Goal: Transaction & Acquisition: Book appointment/travel/reservation

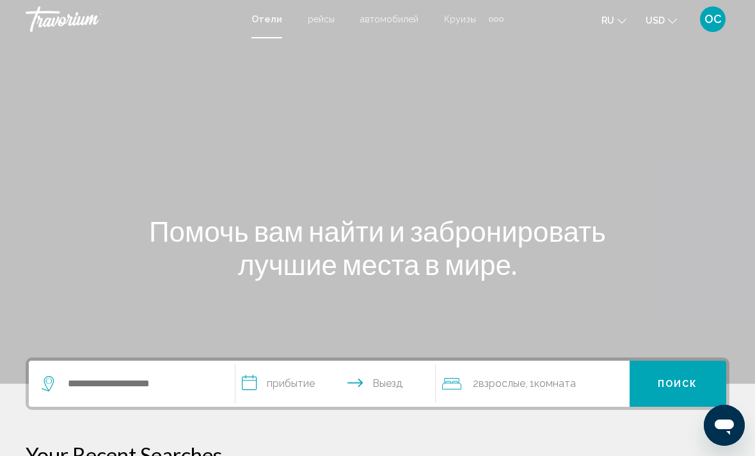
click at [675, 12] on button "USD USD ($) MXN (Mex$) CAD (Can$) GBP (£) EUR (€) AUD (A$) NZD (NZ$) CNY (CN¥)" at bounding box center [661, 20] width 31 height 19
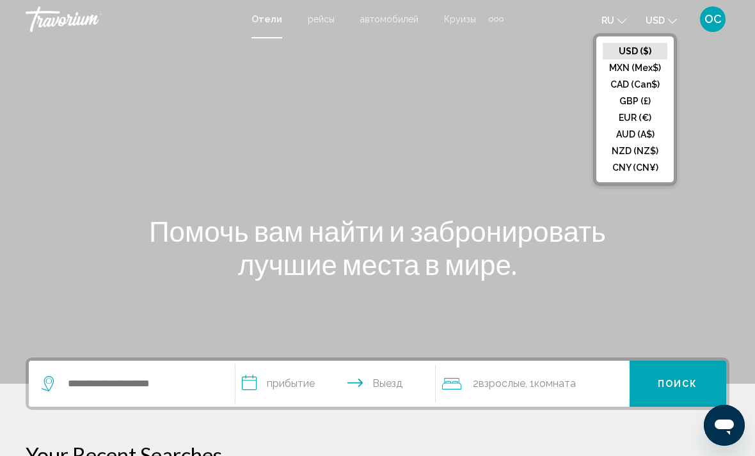
click at [641, 114] on button "EUR (€)" at bounding box center [635, 117] width 65 height 17
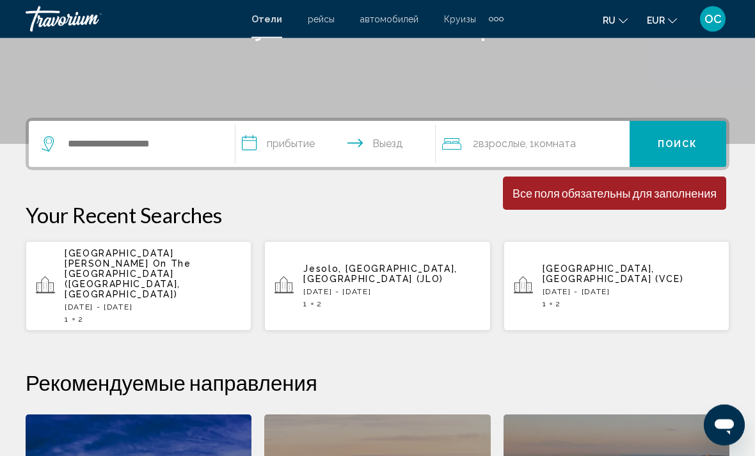
scroll to position [241, 0]
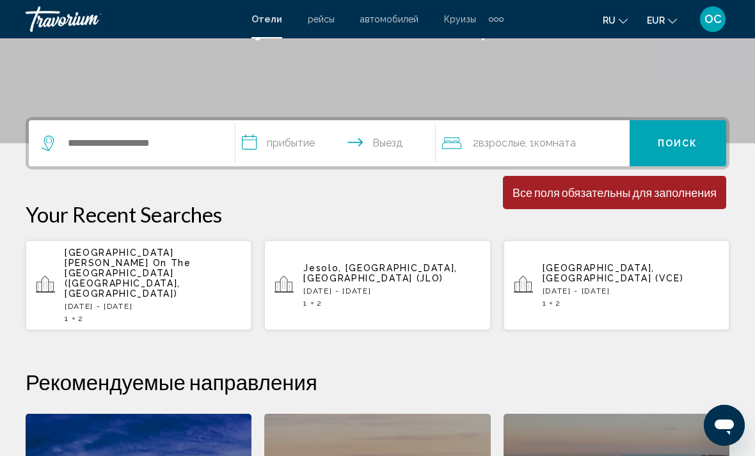
click at [174, 302] on p "[DATE] - [DATE]" at bounding box center [153, 306] width 177 height 9
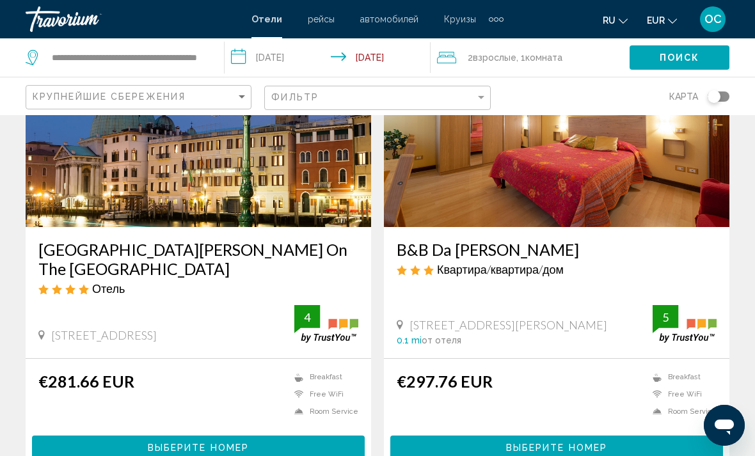
scroll to position [134, 0]
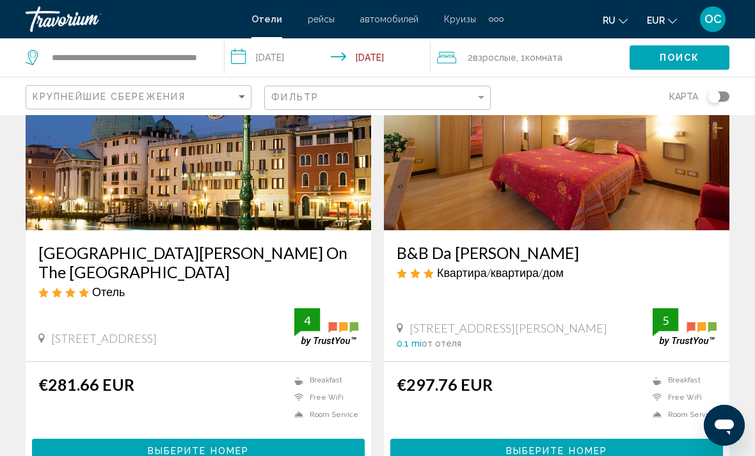
click at [154, 447] on span "Выберите номер" at bounding box center [198, 452] width 101 height 10
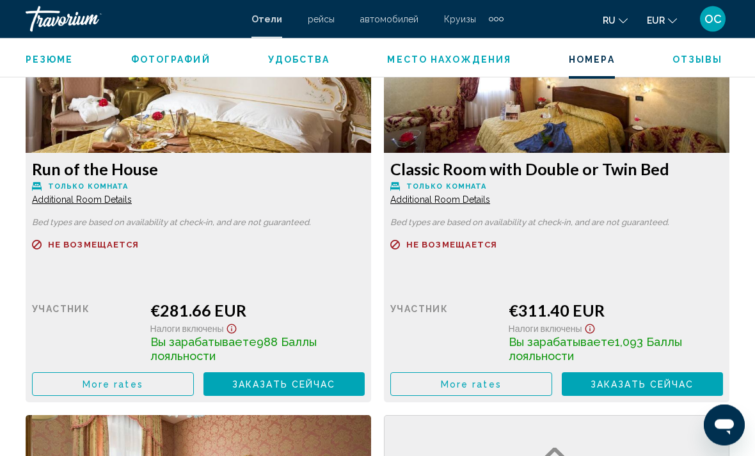
scroll to position [2045, 0]
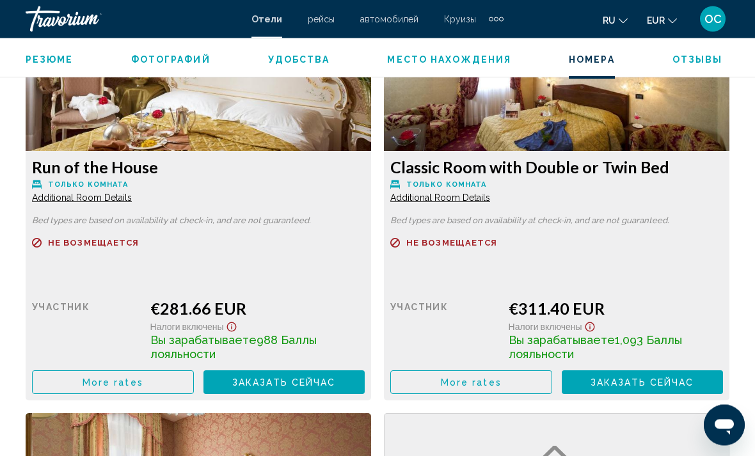
click at [161, 380] on button "More rates" at bounding box center [113, 383] width 162 height 24
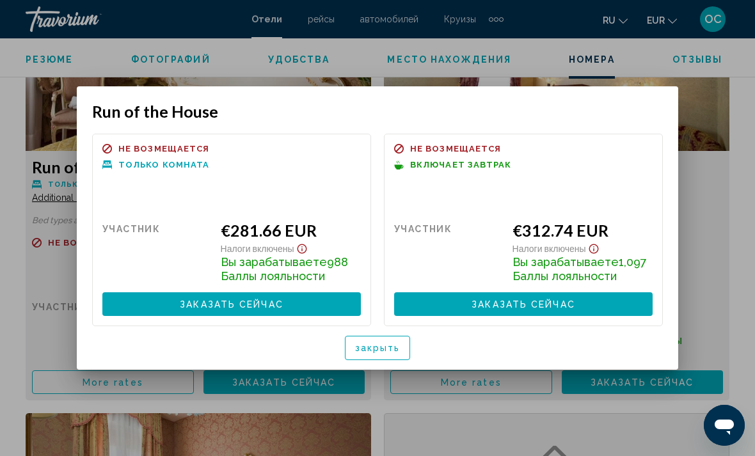
click at [718, 260] on div at bounding box center [377, 228] width 755 height 456
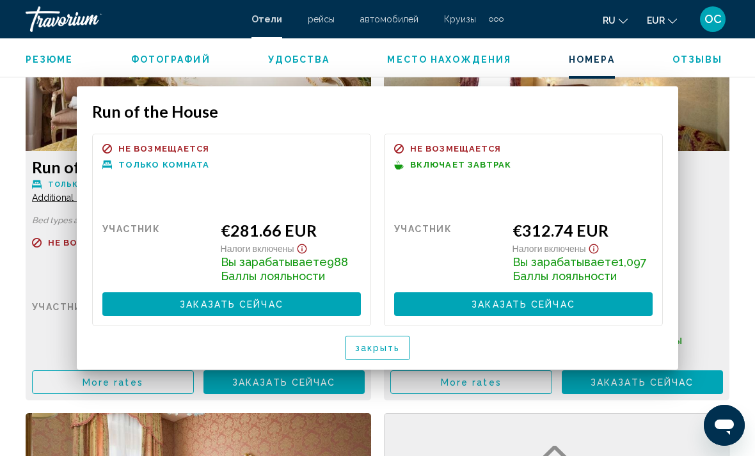
scroll to position [2046, 0]
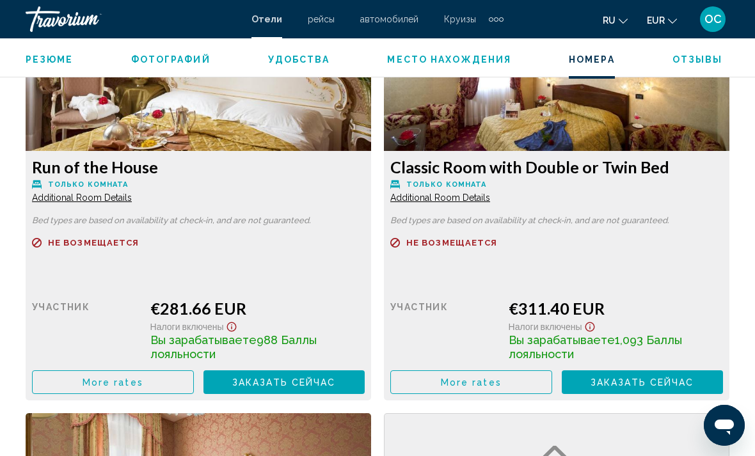
click at [194, 380] on button "More rates" at bounding box center [113, 383] width 162 height 24
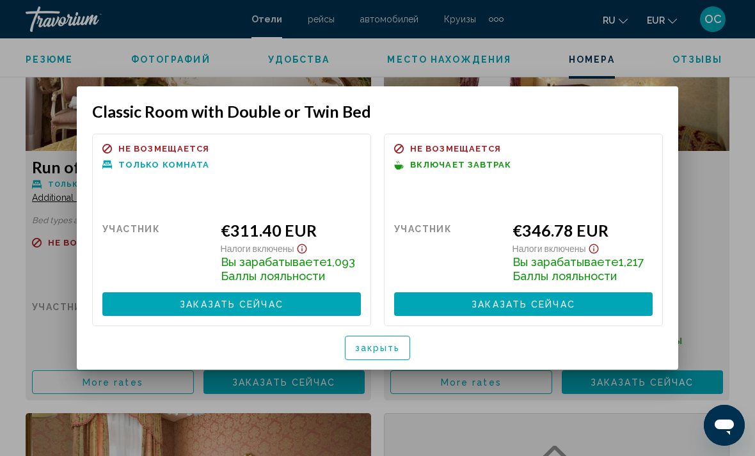
click at [717, 278] on div at bounding box center [377, 228] width 755 height 456
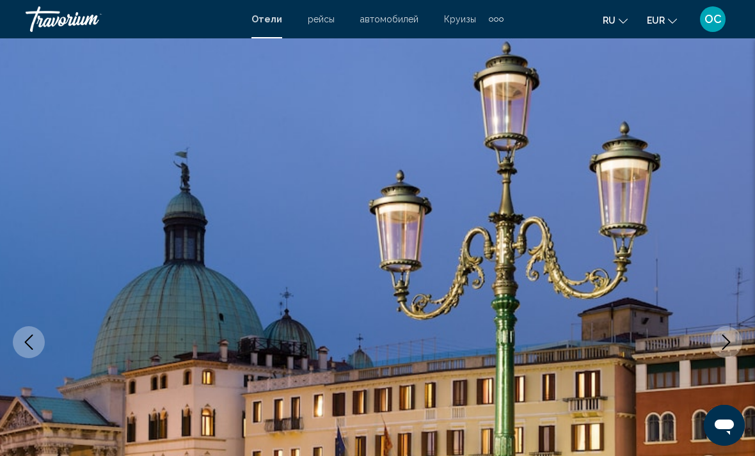
scroll to position [2046, 0]
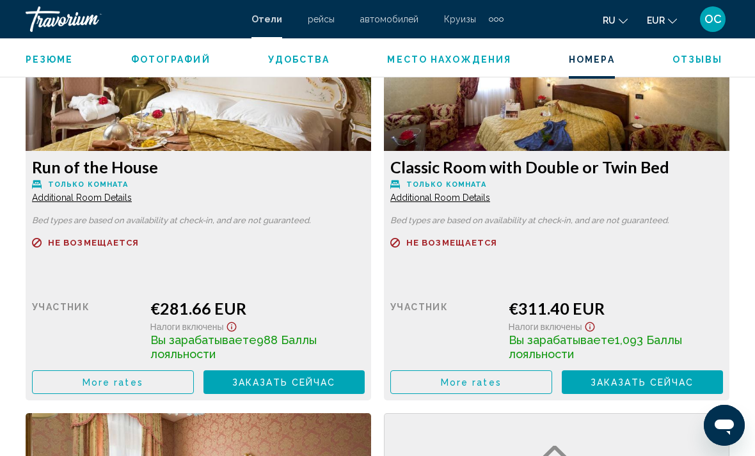
click at [124, 201] on span "Additional Room Details" at bounding box center [82, 198] width 100 height 10
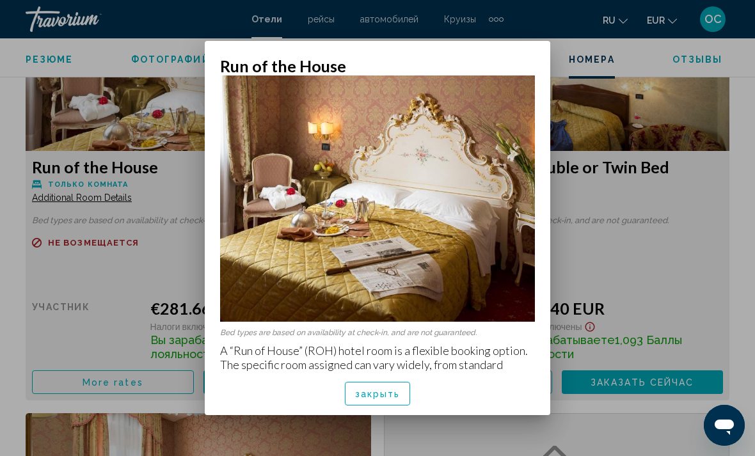
scroll to position [75, 0]
click at [392, 399] on span "закрыть" at bounding box center [377, 394] width 45 height 10
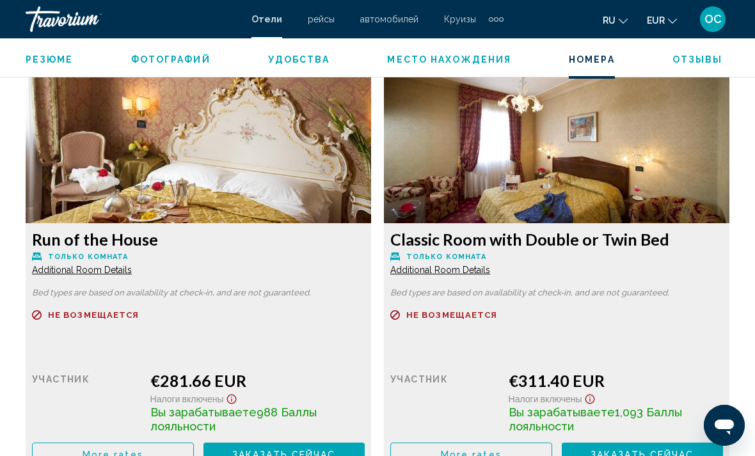
scroll to position [1973, 0]
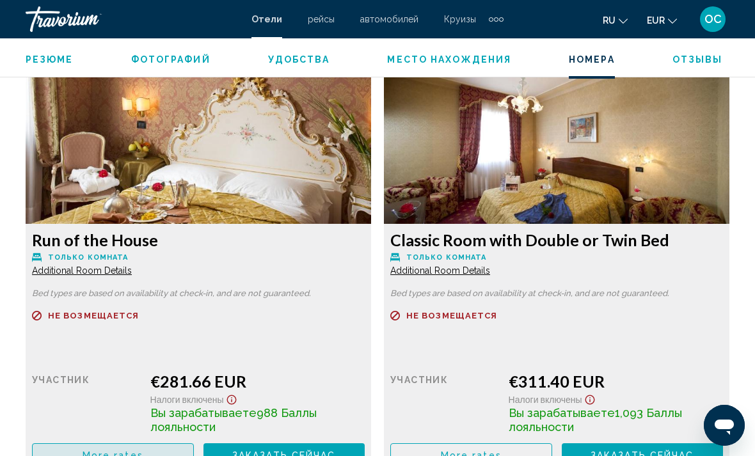
click at [157, 456] on button "More rates" at bounding box center [113, 456] width 162 height 24
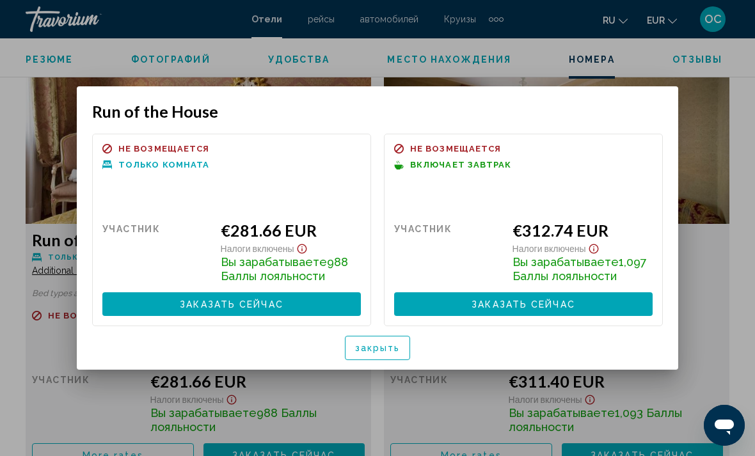
click at [385, 350] on span "закрыть" at bounding box center [377, 349] width 45 height 10
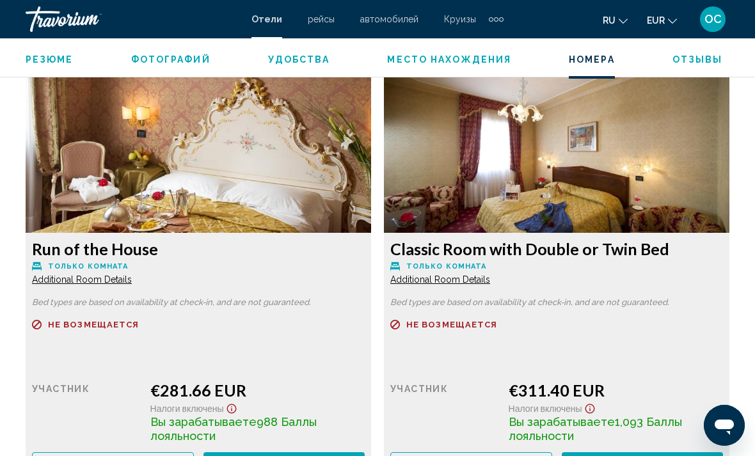
scroll to position [1963, 0]
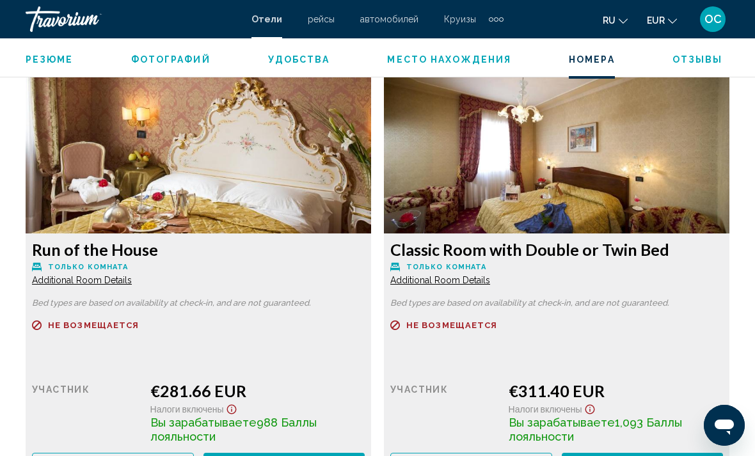
click at [146, 456] on button "More rates" at bounding box center [113, 465] width 162 height 24
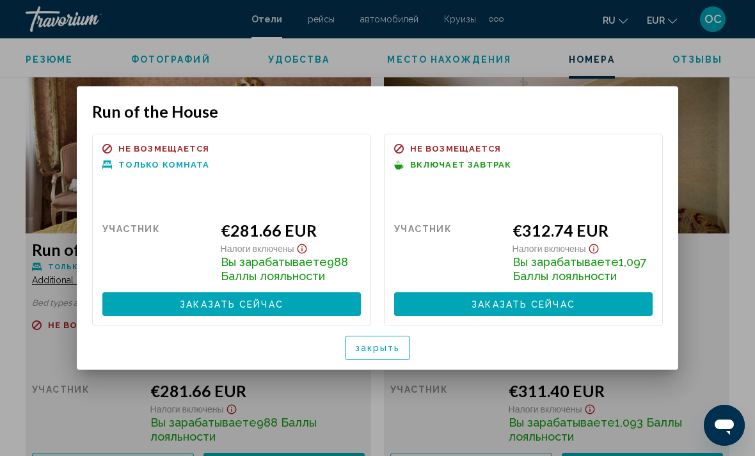
scroll to position [0, 0]
click at [407, 351] on button "закрыть" at bounding box center [378, 348] width 66 height 24
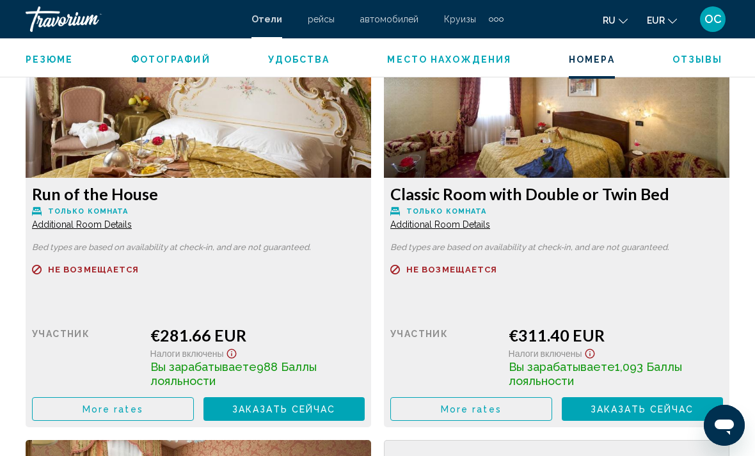
scroll to position [2026, 0]
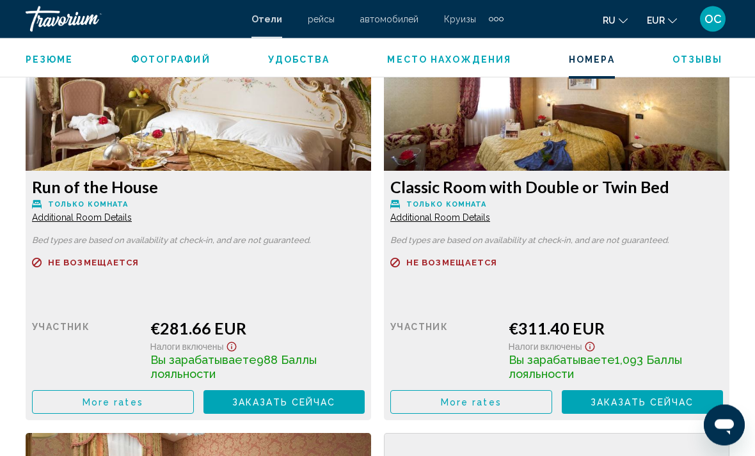
click at [176, 403] on button "More rates" at bounding box center [113, 403] width 162 height 24
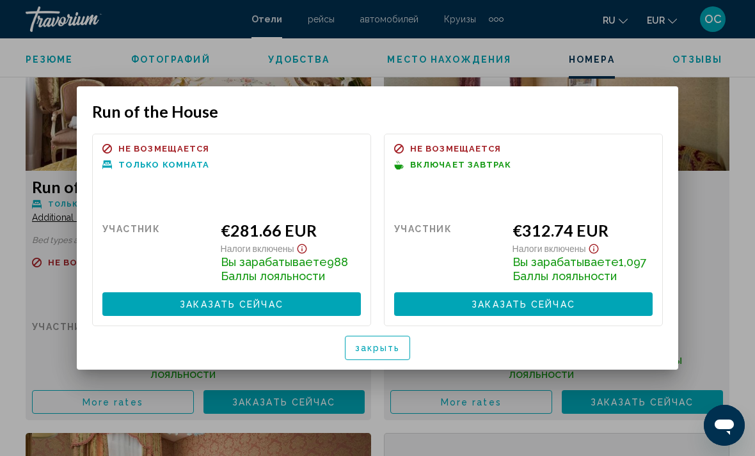
click at [394, 353] on span "закрыть" at bounding box center [377, 349] width 45 height 10
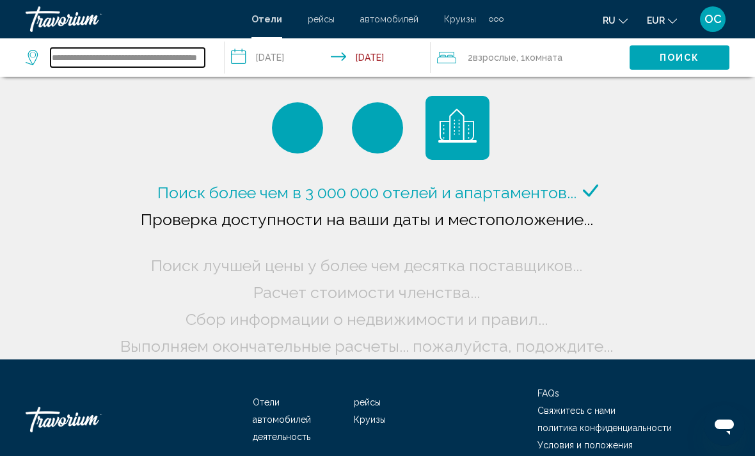
click at [157, 66] on input "**********" at bounding box center [128, 57] width 154 height 19
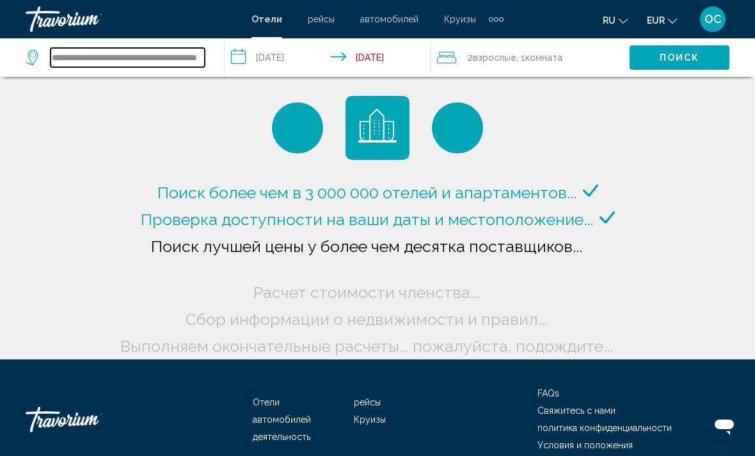
click at [136, 60] on input "**********" at bounding box center [128, 57] width 154 height 19
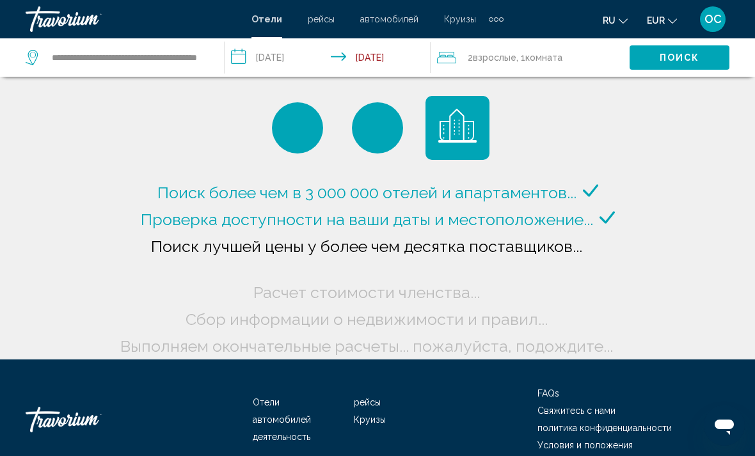
click at [33, 48] on div "**********" at bounding box center [115, 57] width 179 height 19
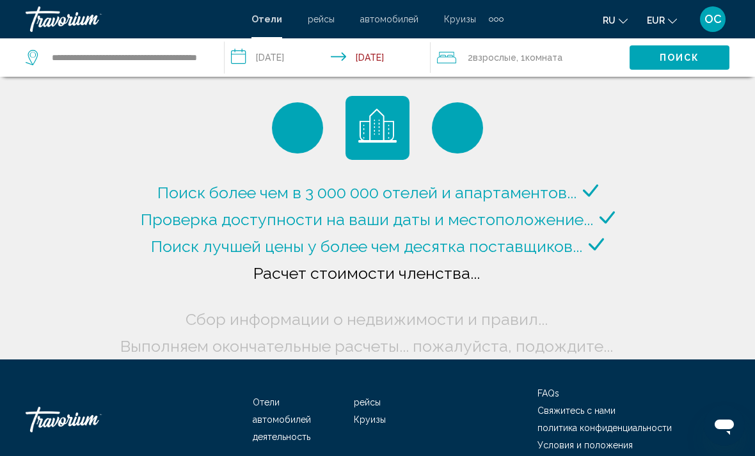
click at [675, 57] on span "Поиск" at bounding box center [680, 58] width 40 height 10
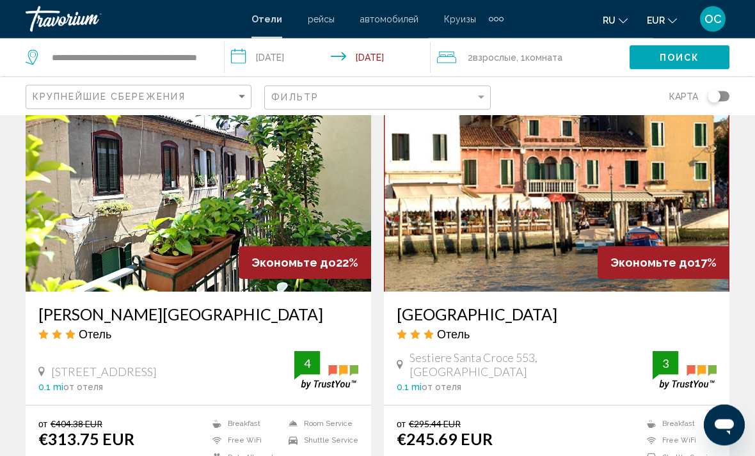
scroll to position [533, 0]
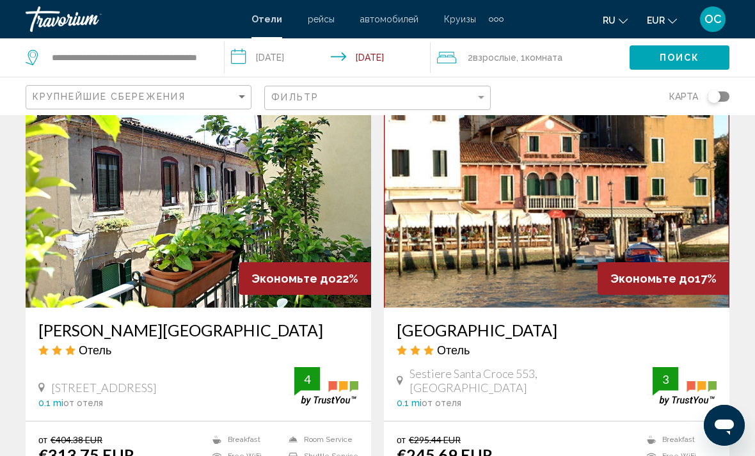
click at [682, 225] on img "Main content" at bounding box center [557, 205] width 346 height 205
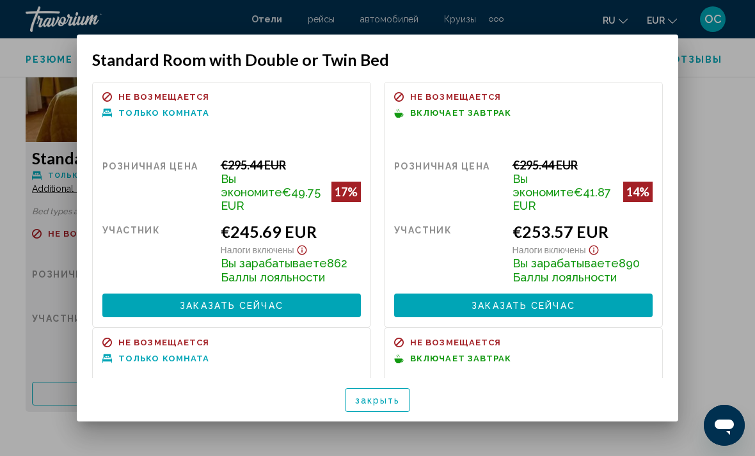
click at [716, 204] on div at bounding box center [377, 228] width 755 height 456
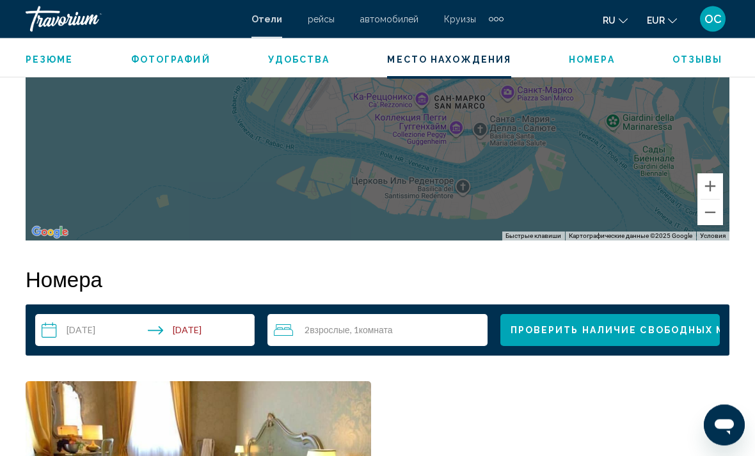
scroll to position [1683, 0]
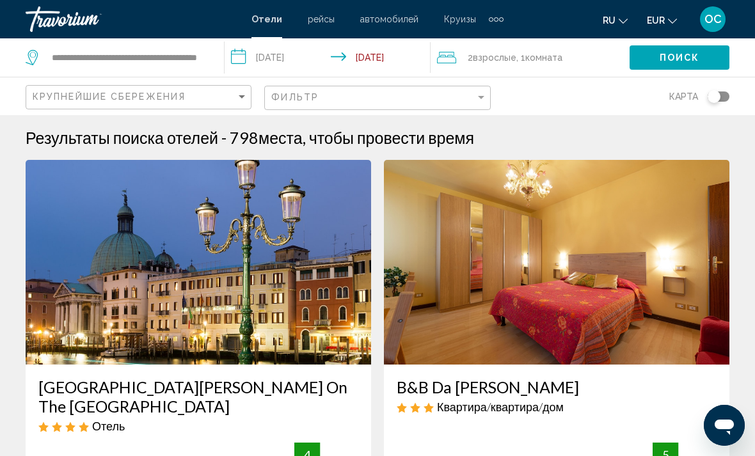
click at [316, 313] on img "Main content" at bounding box center [199, 262] width 346 height 205
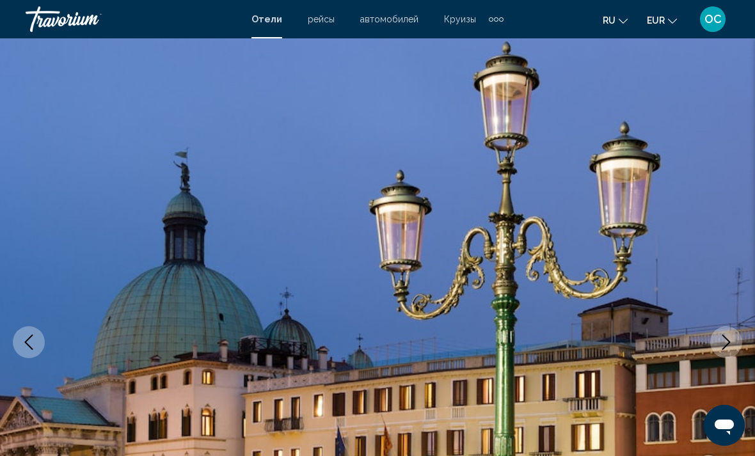
click at [753, 213] on img "Main content" at bounding box center [377, 342] width 755 height 608
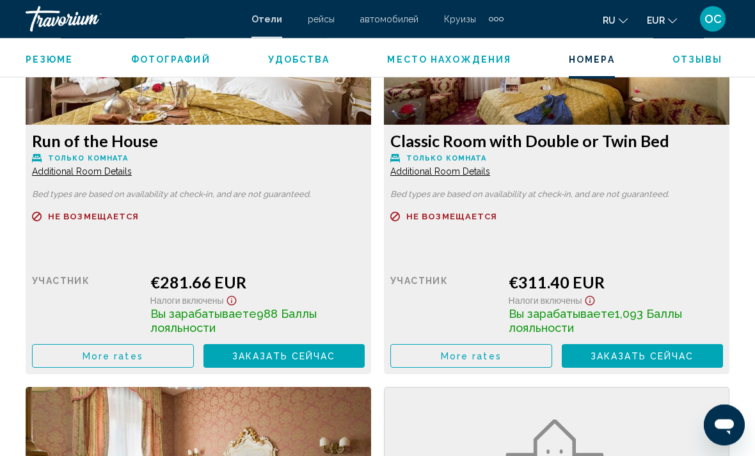
scroll to position [2067, 0]
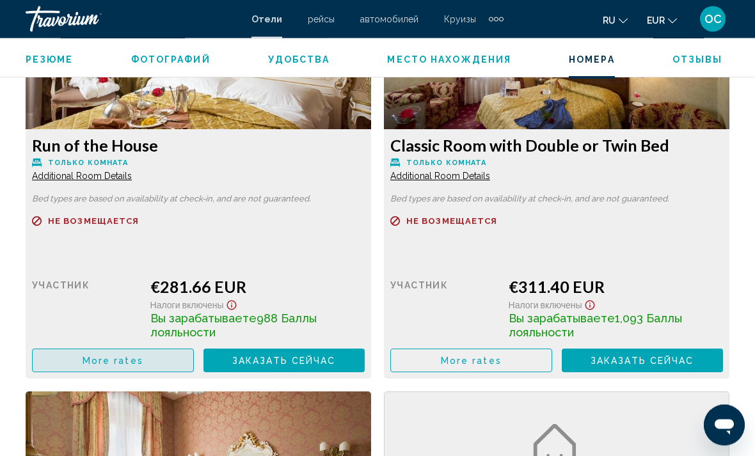
click at [155, 370] on button "More rates" at bounding box center [113, 362] width 162 height 24
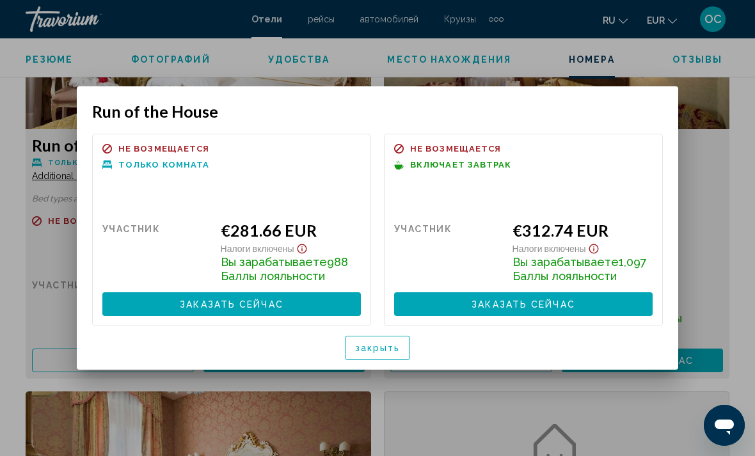
click at [394, 352] on span "закрыть" at bounding box center [377, 349] width 45 height 10
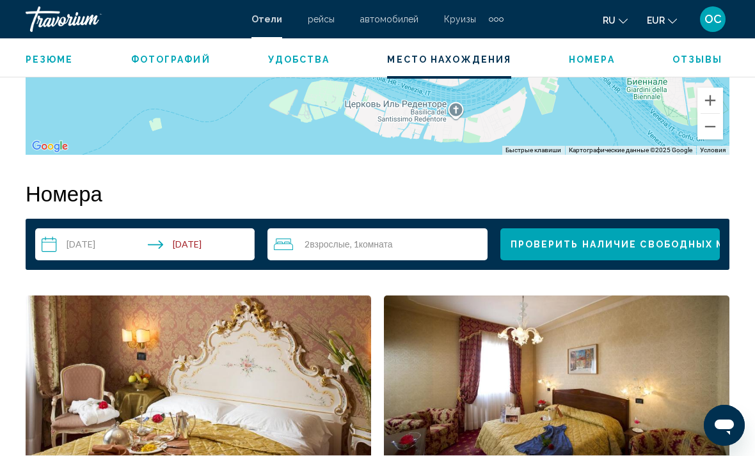
scroll to position [1741, 0]
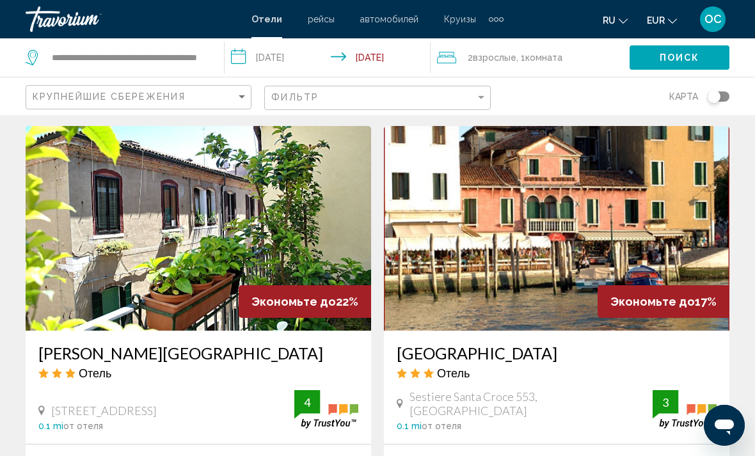
scroll to position [509, 0]
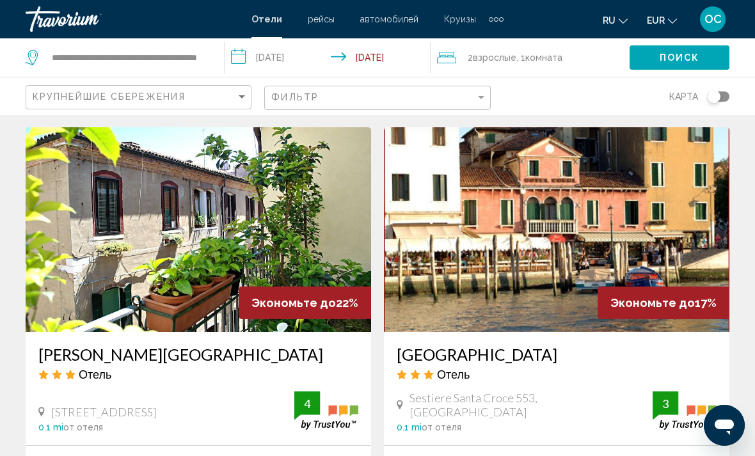
click at [321, 227] on img "Main content" at bounding box center [199, 229] width 346 height 205
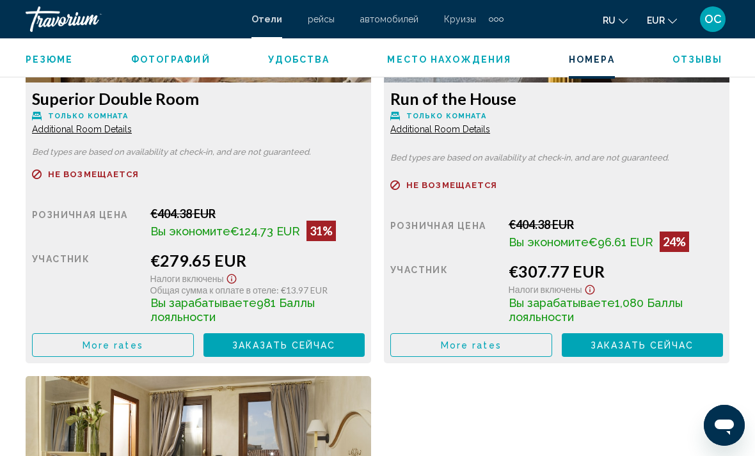
scroll to position [2138, 0]
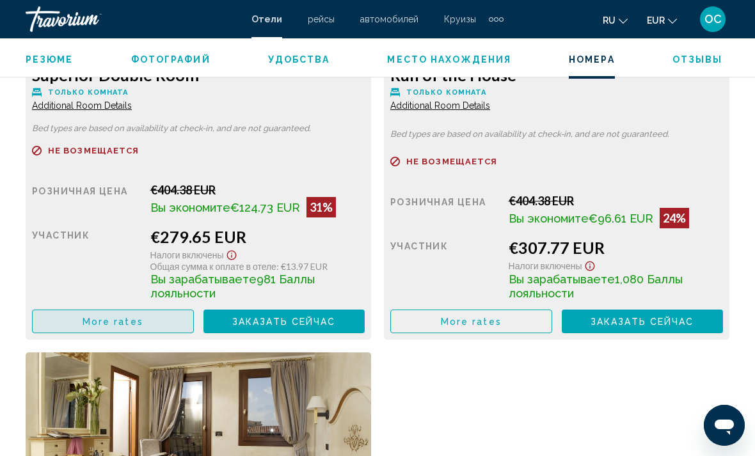
click at [165, 323] on button "More rates" at bounding box center [113, 322] width 162 height 24
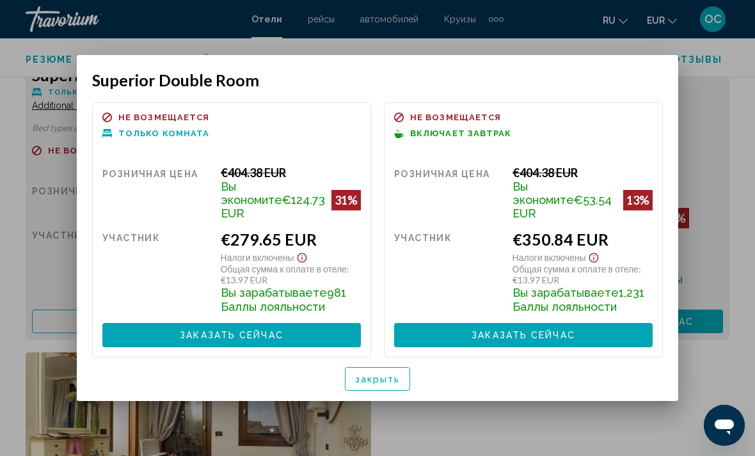
click at [716, 172] on div at bounding box center [377, 228] width 755 height 456
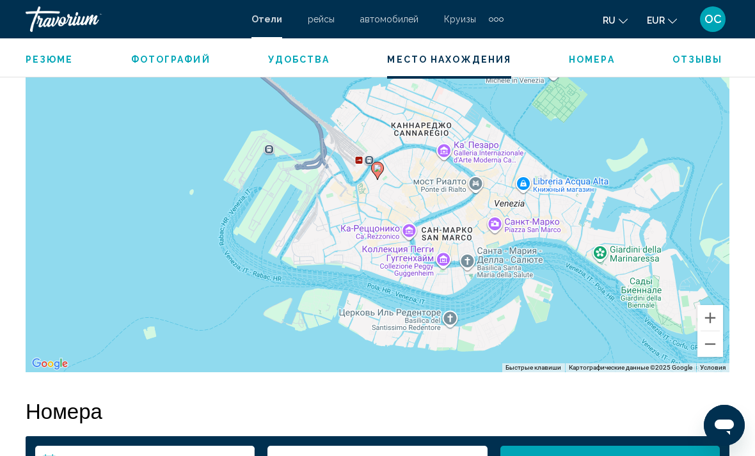
scroll to position [1486, 0]
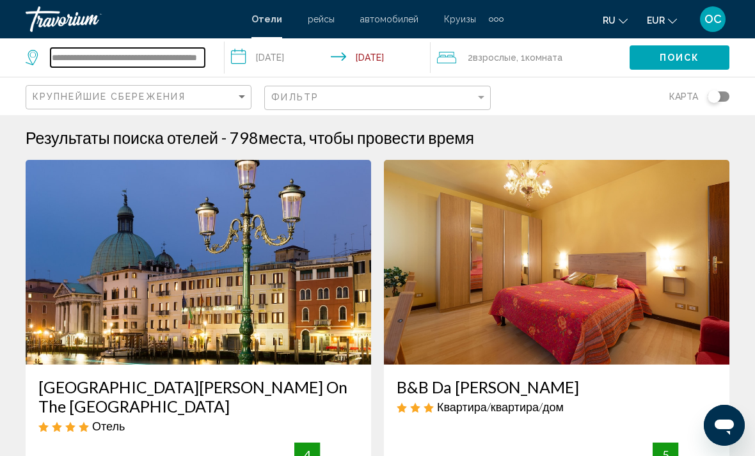
click at [170, 52] on input "**********" at bounding box center [128, 57] width 154 height 19
click at [164, 56] on input "**********" at bounding box center [128, 57] width 154 height 19
click at [165, 54] on input "**********" at bounding box center [128, 57] width 154 height 19
click at [728, 146] on div "Результаты поиска отелей - 798 места, чтобы провести время" at bounding box center [378, 137] width 704 height 19
click at [179, 61] on input "**********" at bounding box center [128, 57] width 154 height 19
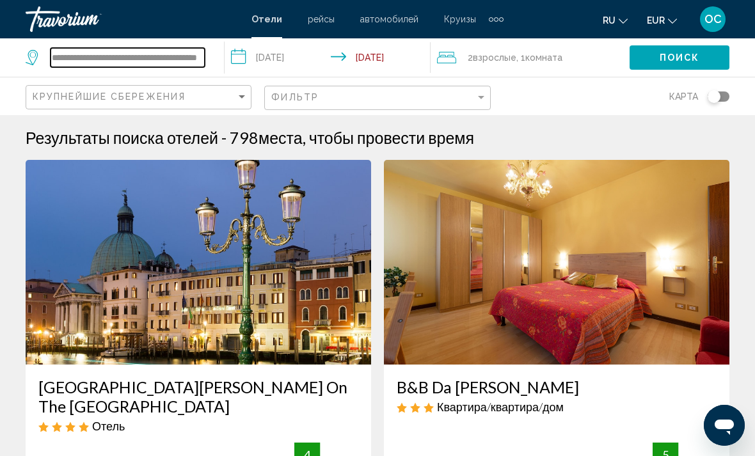
click at [70, 56] on input "**********" at bounding box center [128, 57] width 154 height 19
click at [68, 56] on input "**********" at bounding box center [128, 57] width 154 height 19
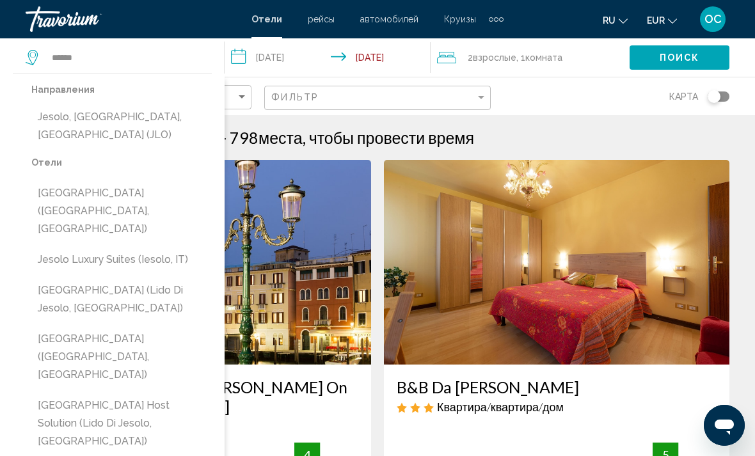
click at [138, 115] on button "Jesolo, [GEOGRAPHIC_DATA], [GEOGRAPHIC_DATA] (JLO)" at bounding box center [121, 126] width 181 height 42
type input "**********"
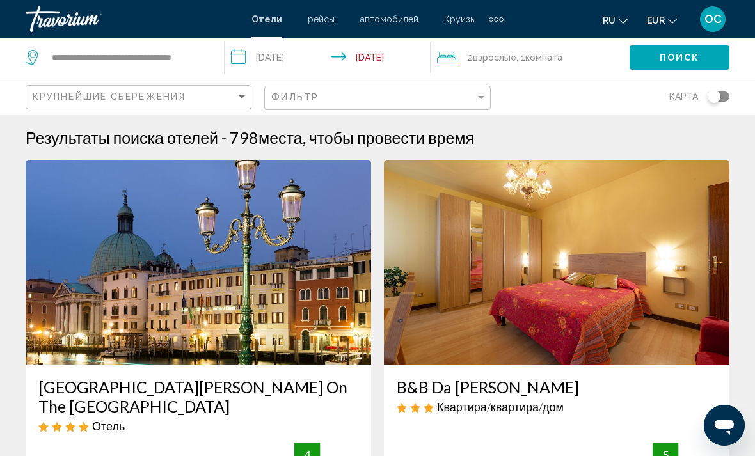
click at [404, 68] on input "**********" at bounding box center [330, 59] width 211 height 42
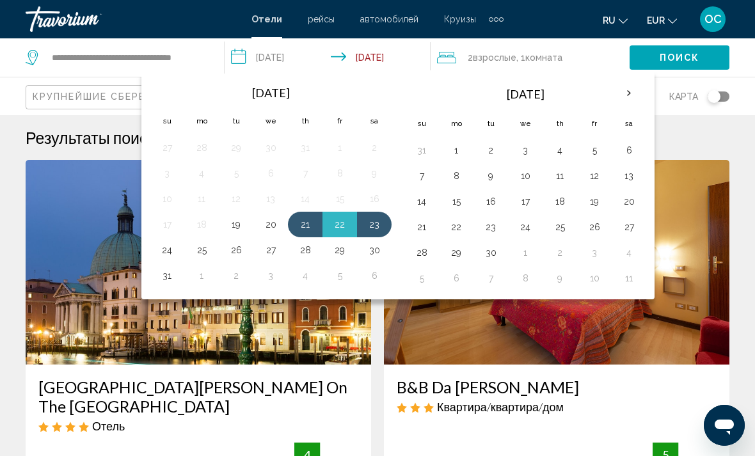
click at [382, 230] on button "23" at bounding box center [374, 225] width 20 height 18
click at [238, 255] on button "26" at bounding box center [236, 250] width 20 height 18
type input "**********"
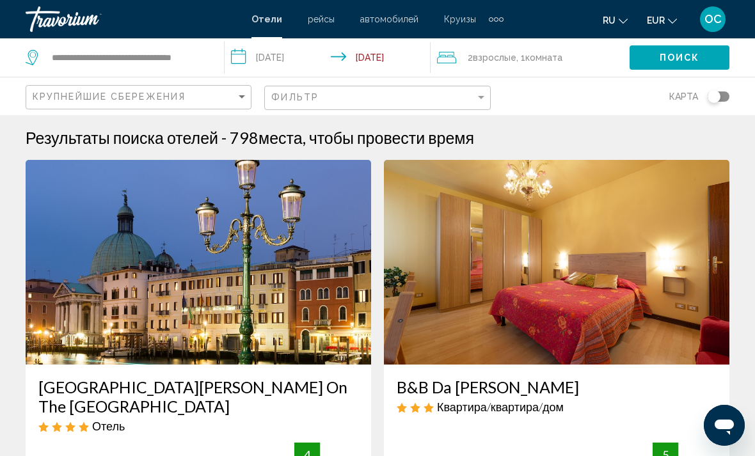
click at [687, 63] on span "Поиск" at bounding box center [680, 58] width 40 height 10
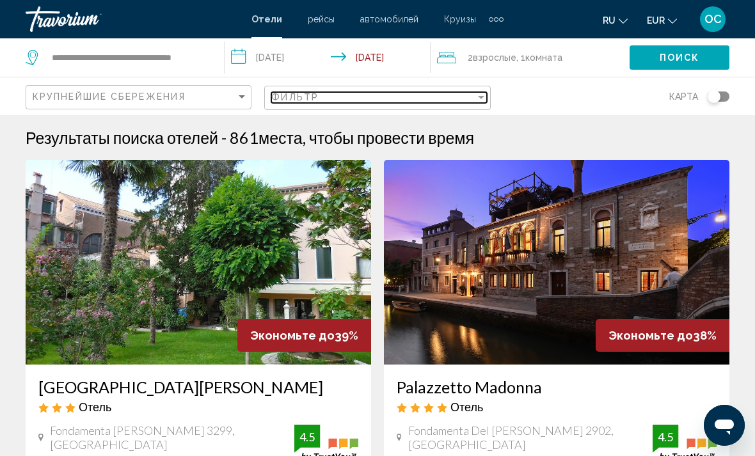
click at [482, 101] on div "Filter" at bounding box center [482, 97] width 12 height 10
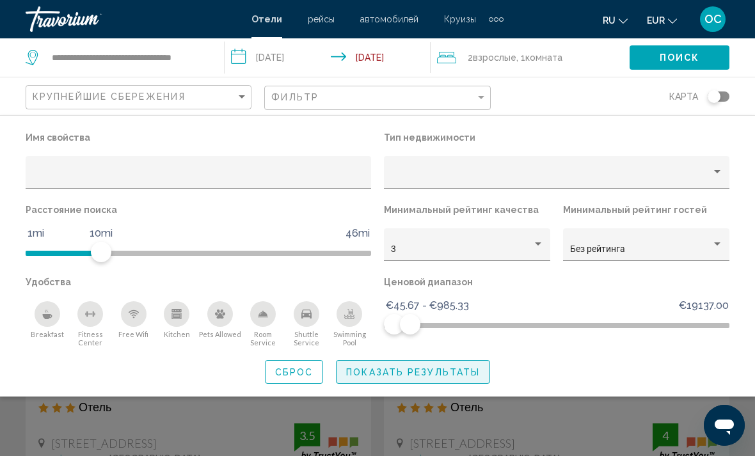
click at [455, 379] on button "Показать результаты" at bounding box center [413, 372] width 154 height 24
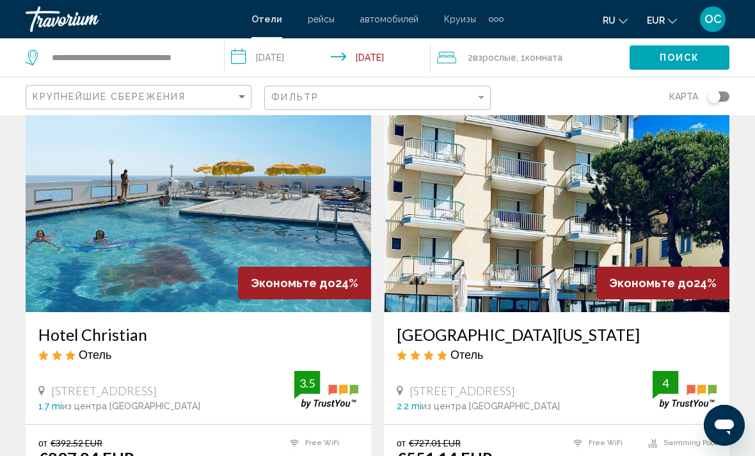
scroll to position [51, 0]
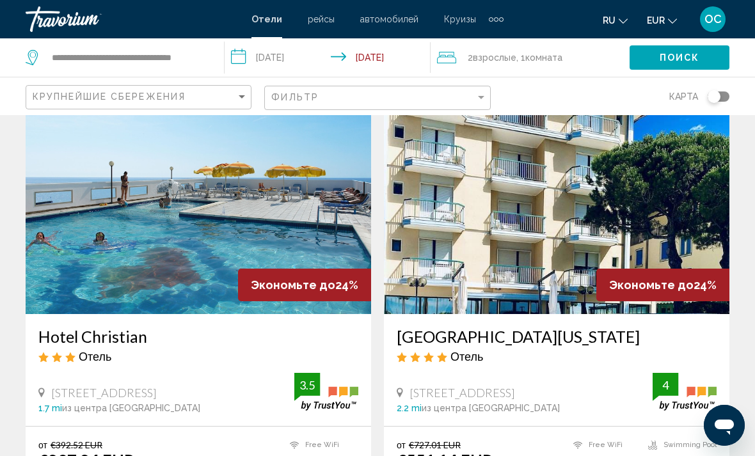
click at [309, 223] on img "Main content" at bounding box center [199, 211] width 346 height 205
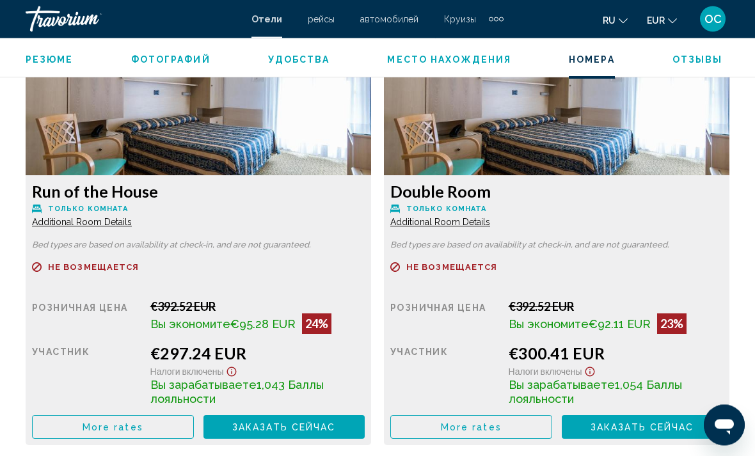
scroll to position [2022, 0]
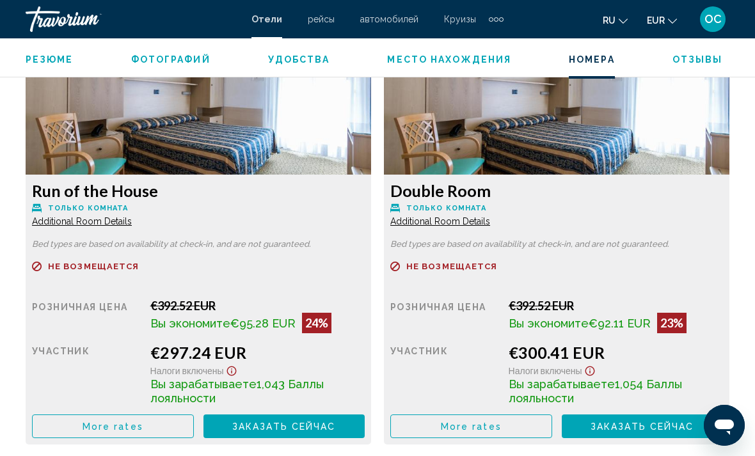
click at [165, 434] on button "More rates" at bounding box center [113, 427] width 162 height 24
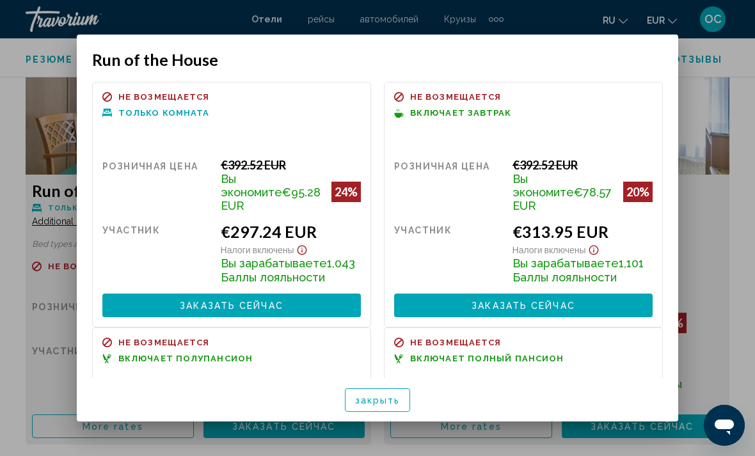
click at [742, 236] on div at bounding box center [377, 228] width 755 height 456
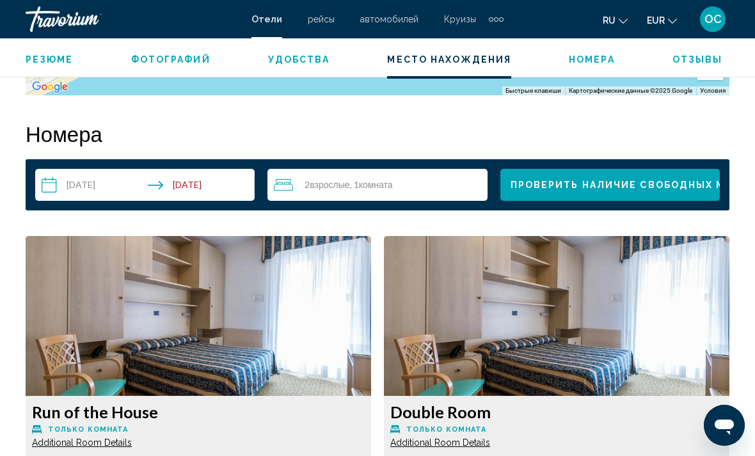
scroll to position [1783, 0]
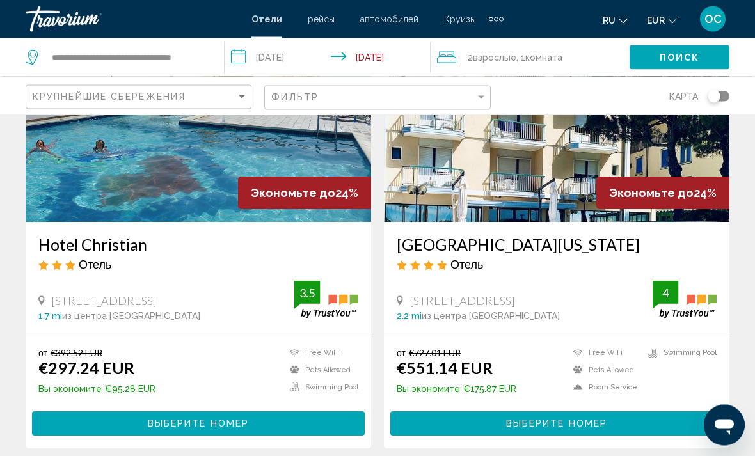
scroll to position [143, 0]
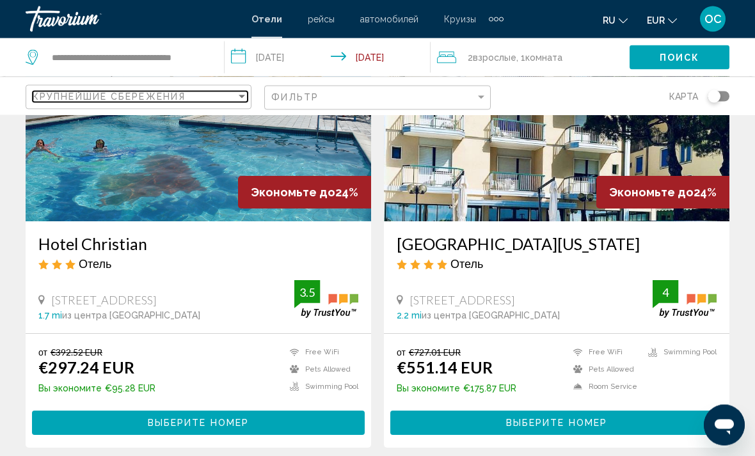
click at [243, 95] on div "Sort by" at bounding box center [242, 96] width 6 height 3
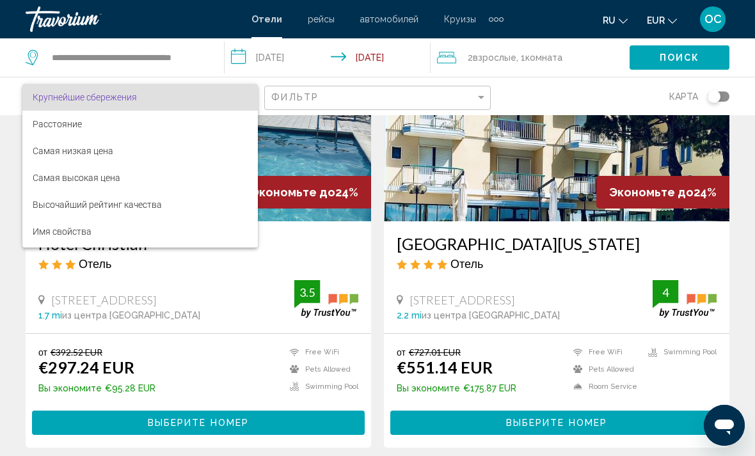
click at [180, 100] on span "Крупнейшие сбережения" at bounding box center [140, 97] width 215 height 27
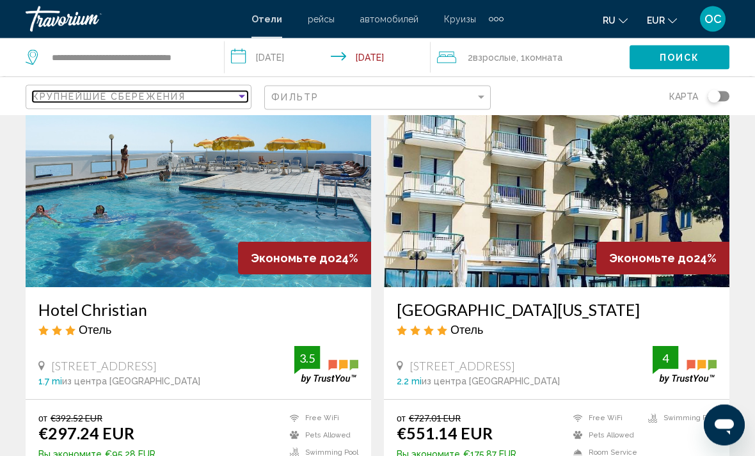
scroll to position [70, 0]
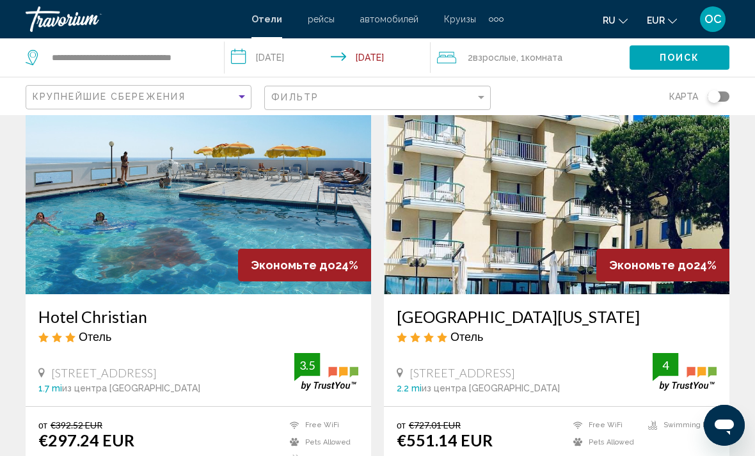
click at [698, 198] on img "Main content" at bounding box center [557, 192] width 346 height 205
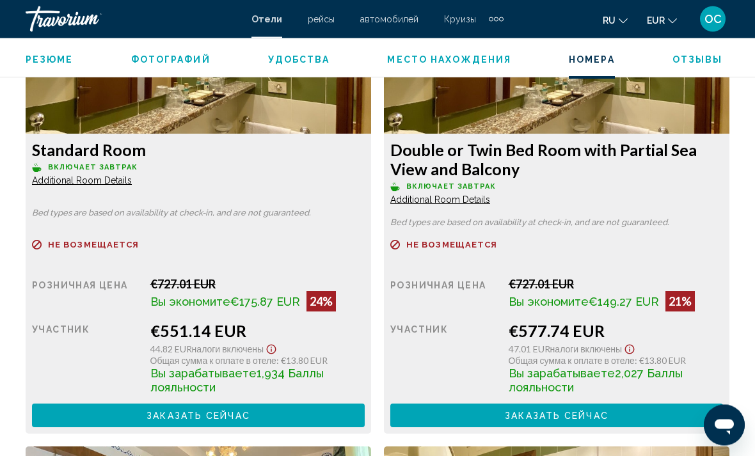
scroll to position [2004, 0]
click at [291, 423] on button "Заказать сейчас Больше недоступно" at bounding box center [198, 416] width 333 height 24
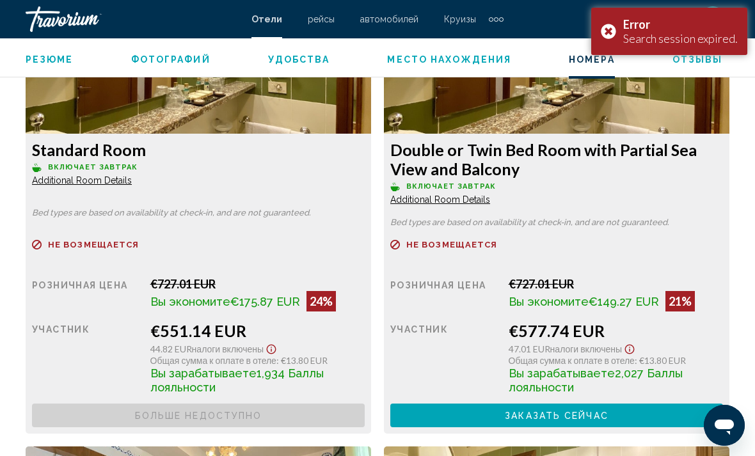
click at [616, 31] on div "Error Search session expired." at bounding box center [670, 31] width 156 height 47
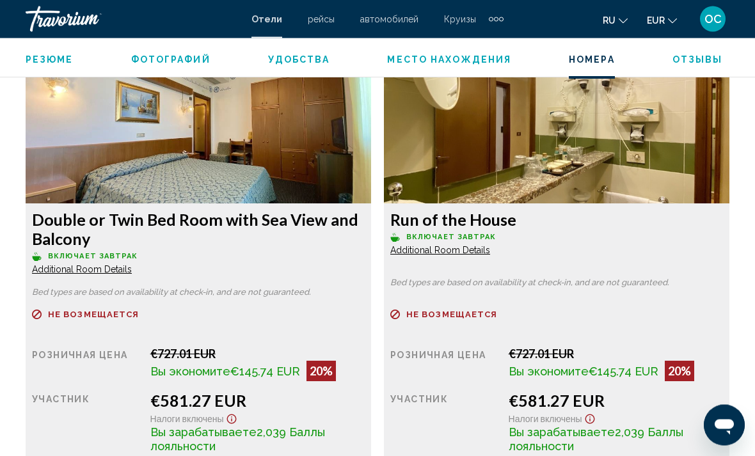
scroll to position [2408, 0]
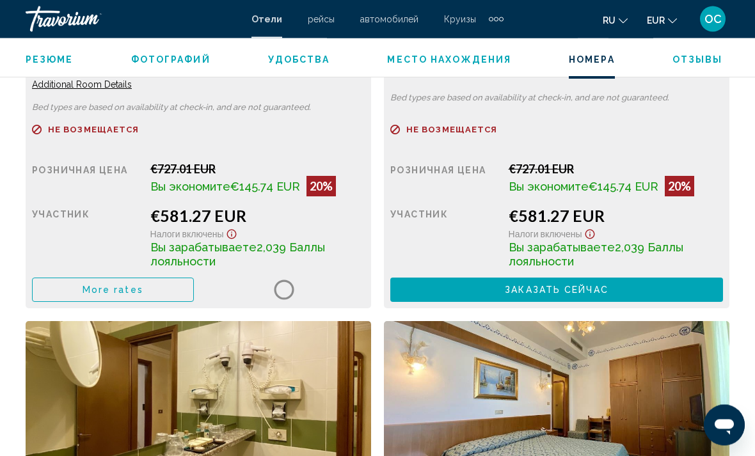
scroll to position [2593, 0]
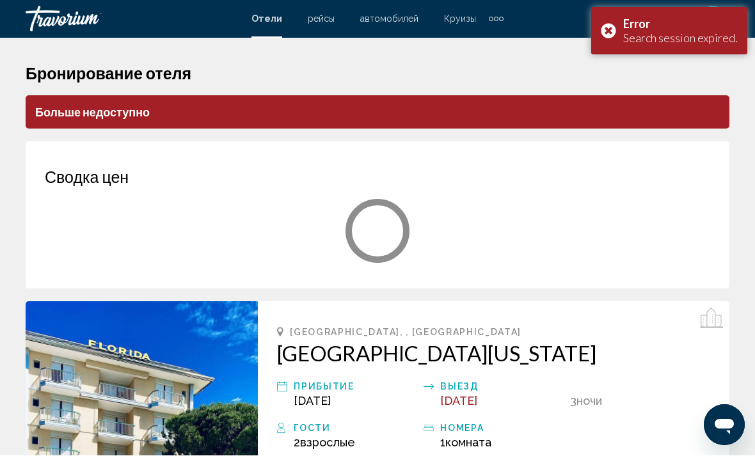
scroll to position [1, 0]
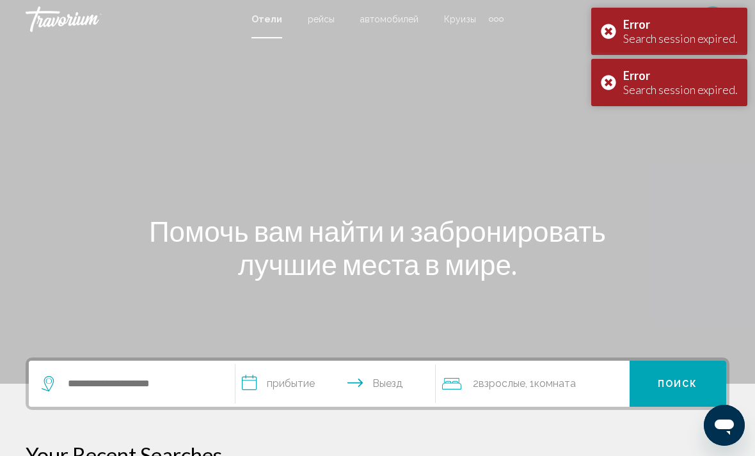
click at [611, 92] on div "Error Search session expired." at bounding box center [670, 82] width 156 height 47
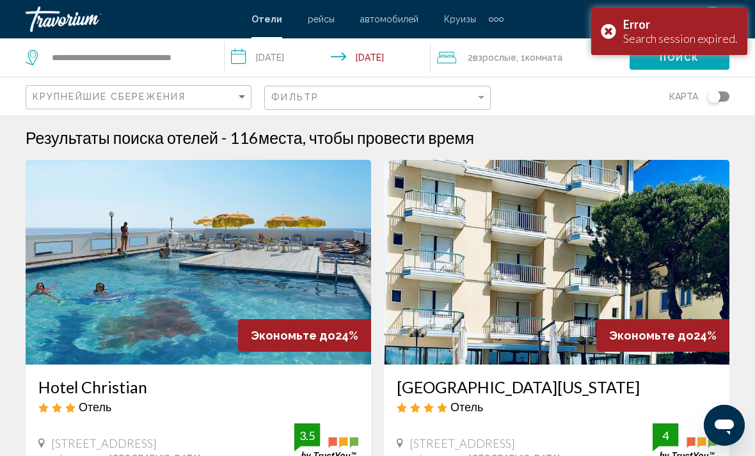
click at [610, 41] on div "Error Search session expired." at bounding box center [670, 31] width 156 height 47
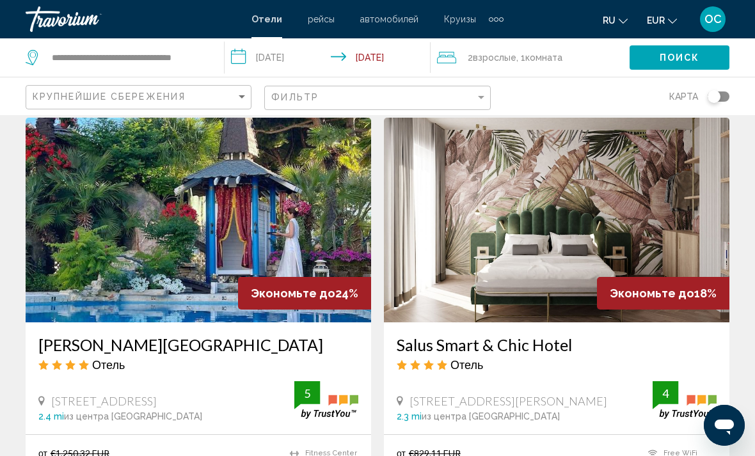
scroll to position [496, 0]
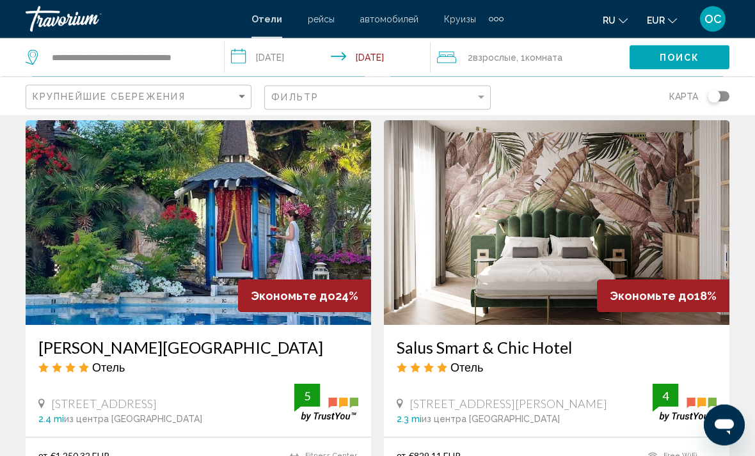
click at [328, 227] on img "Main content" at bounding box center [199, 223] width 346 height 205
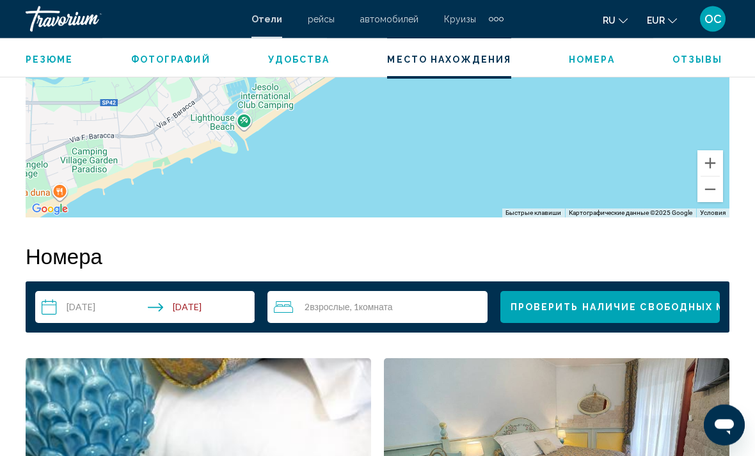
scroll to position [1613, 0]
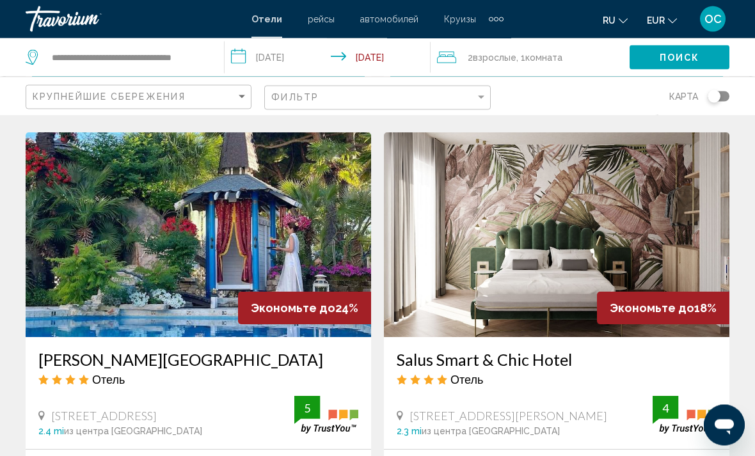
click at [698, 256] on img "Main content" at bounding box center [557, 235] width 346 height 205
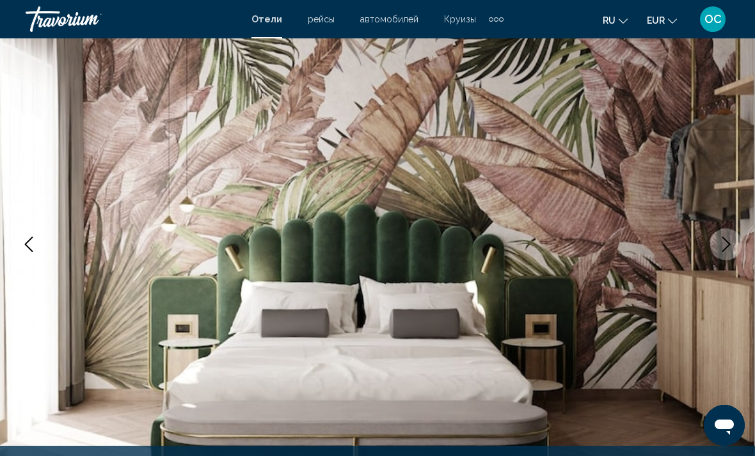
scroll to position [100, 0]
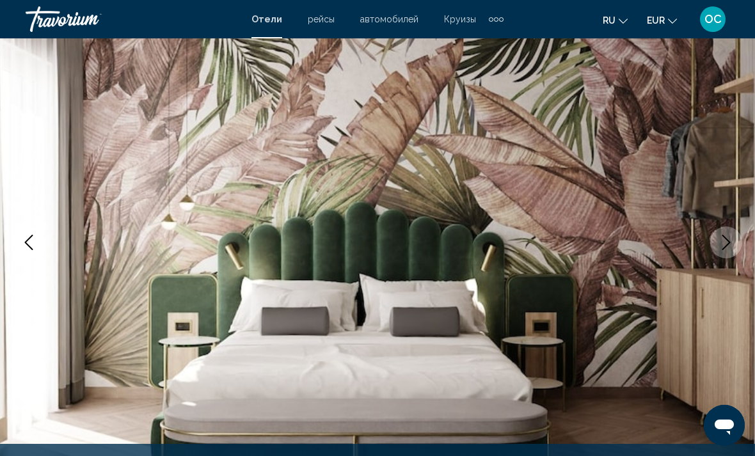
click at [721, 242] on icon "Next image" at bounding box center [726, 242] width 15 height 15
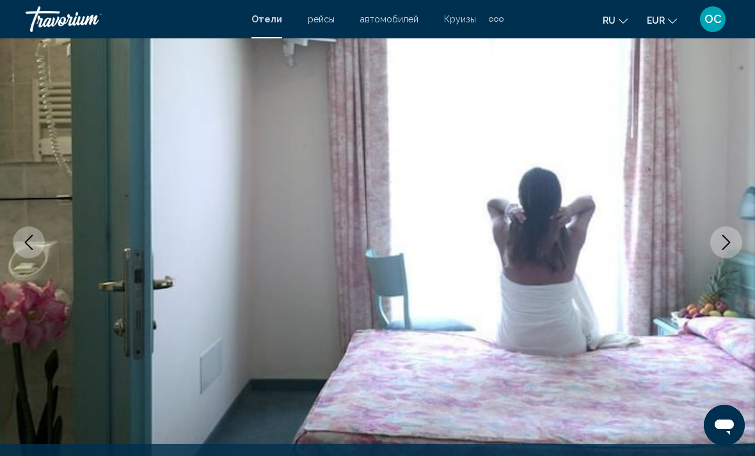
click at [727, 240] on icon "Next image" at bounding box center [726, 242] width 15 height 15
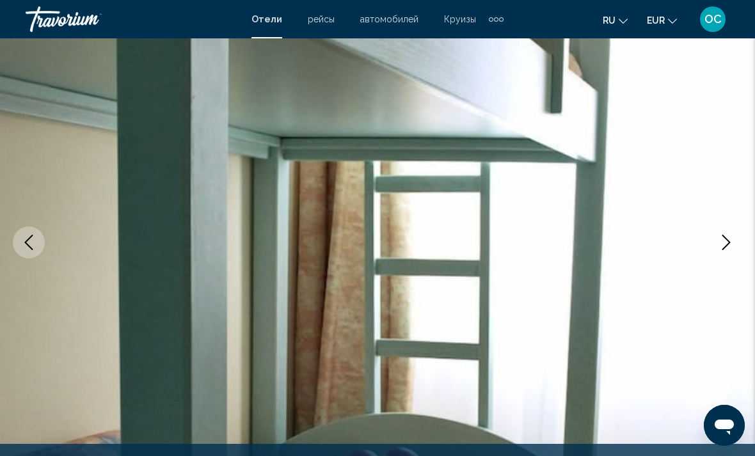
click at [725, 238] on icon "Next image" at bounding box center [726, 242] width 15 height 15
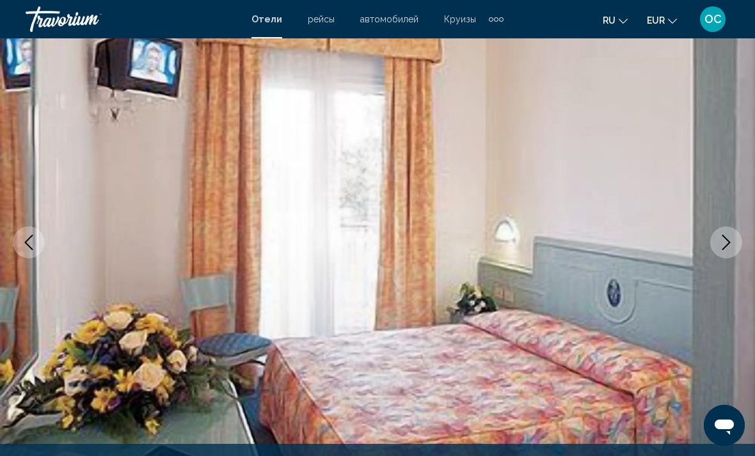
click at [721, 243] on icon "Next image" at bounding box center [726, 242] width 15 height 15
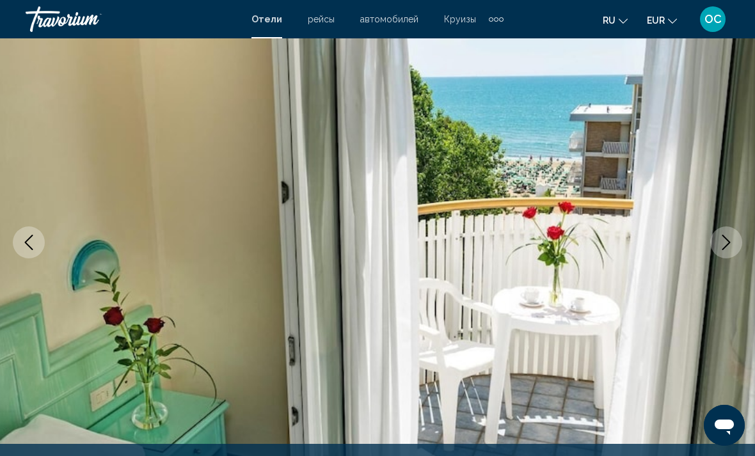
click at [727, 241] on icon "Next image" at bounding box center [726, 242] width 15 height 15
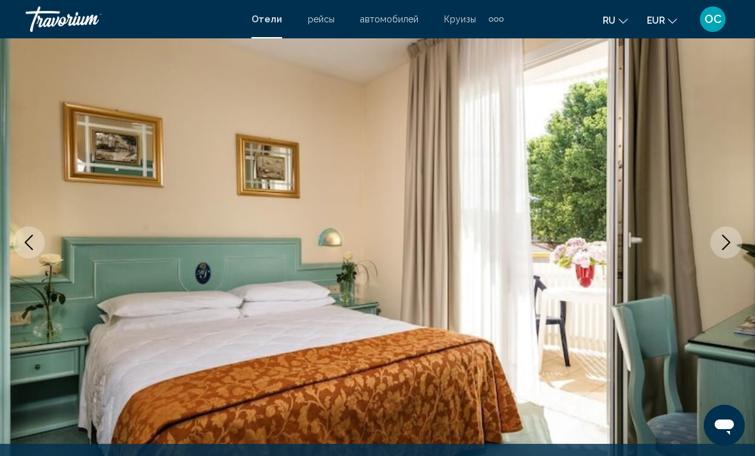
click at [721, 242] on icon "Next image" at bounding box center [726, 242] width 15 height 15
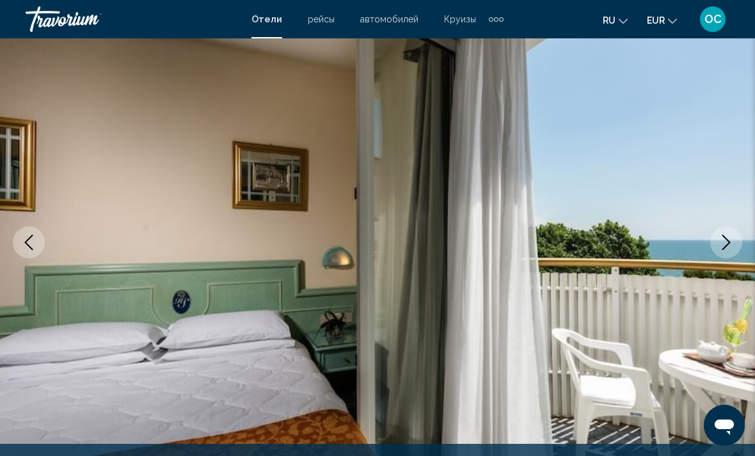
click at [727, 238] on icon "Next image" at bounding box center [726, 242] width 15 height 15
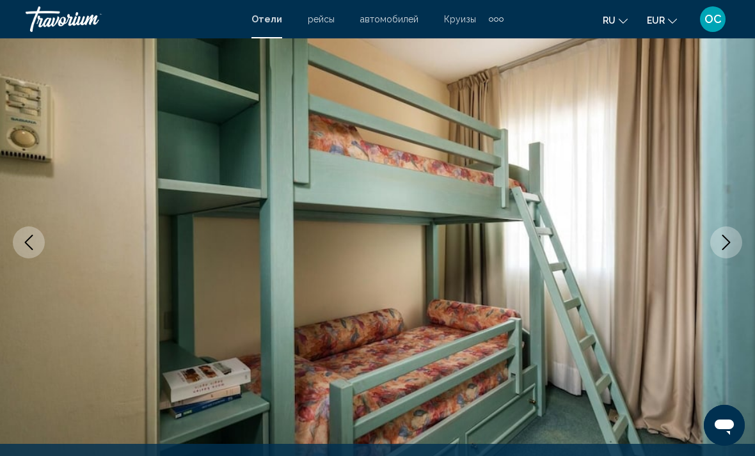
click at [723, 238] on icon "Next image" at bounding box center [726, 242] width 15 height 15
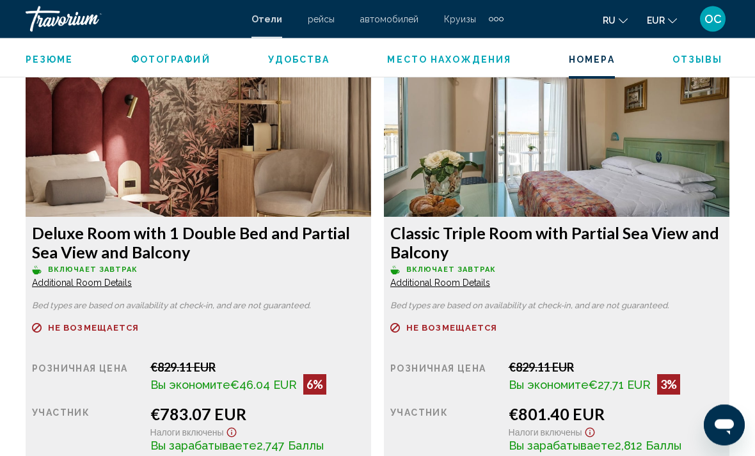
scroll to position [2424, 0]
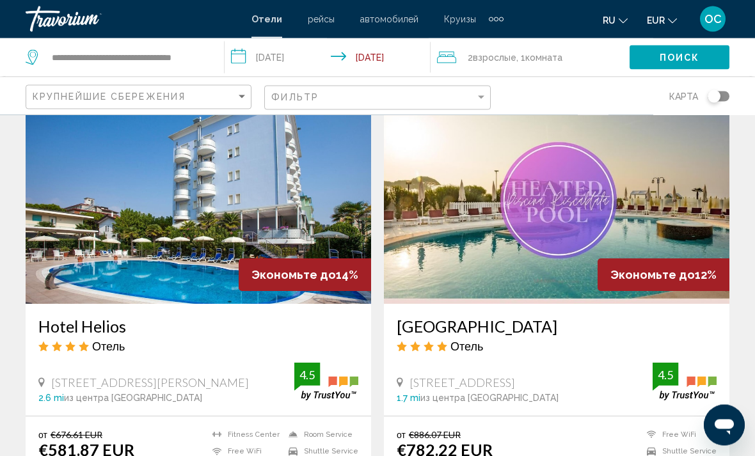
scroll to position [976, 0]
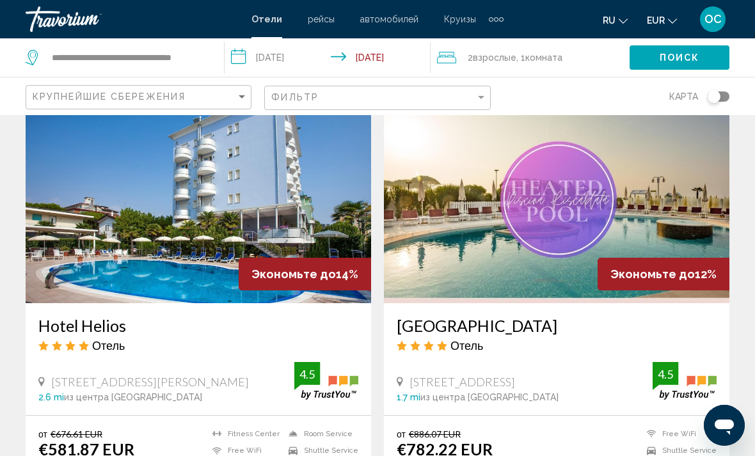
click at [317, 221] on img "Main content" at bounding box center [199, 201] width 346 height 205
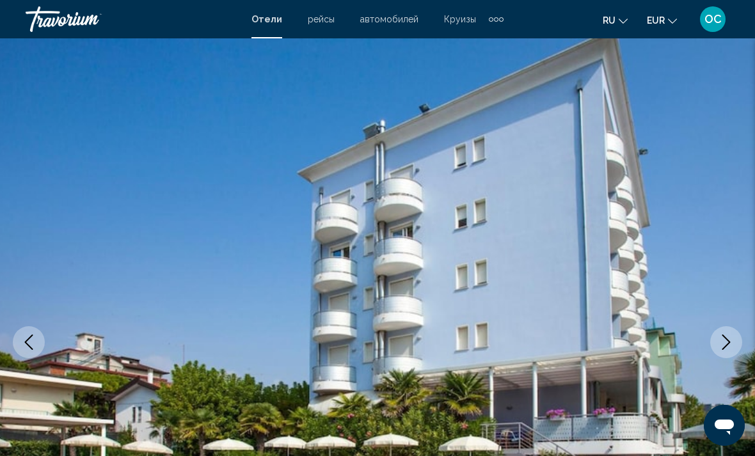
click at [727, 355] on button "Next image" at bounding box center [727, 342] width 32 height 32
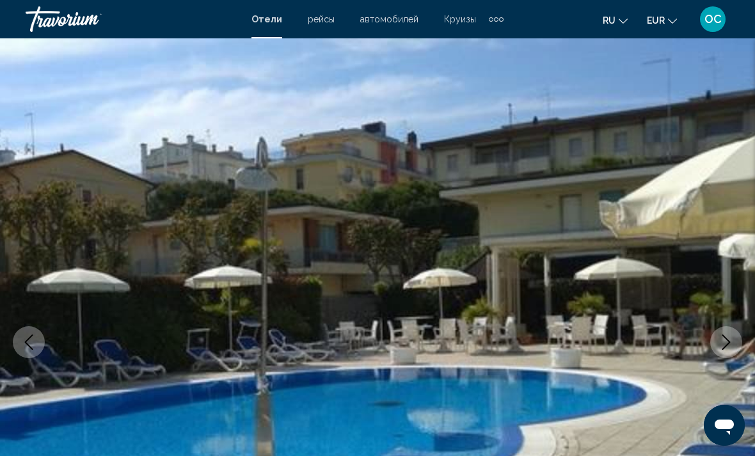
click at [730, 342] on icon "Next image" at bounding box center [726, 342] width 15 height 15
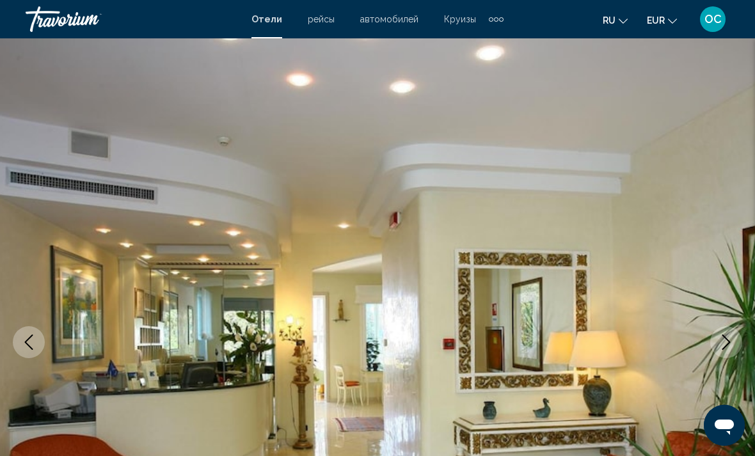
click at [720, 350] on button "Next image" at bounding box center [727, 342] width 32 height 32
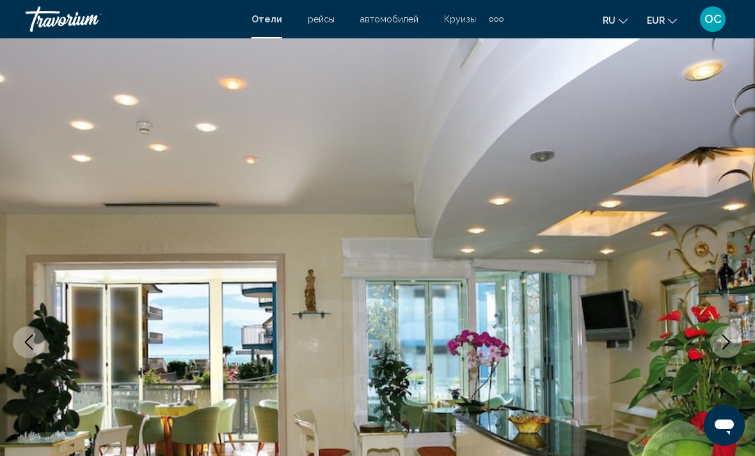
click at [723, 348] on icon "Next image" at bounding box center [726, 342] width 15 height 15
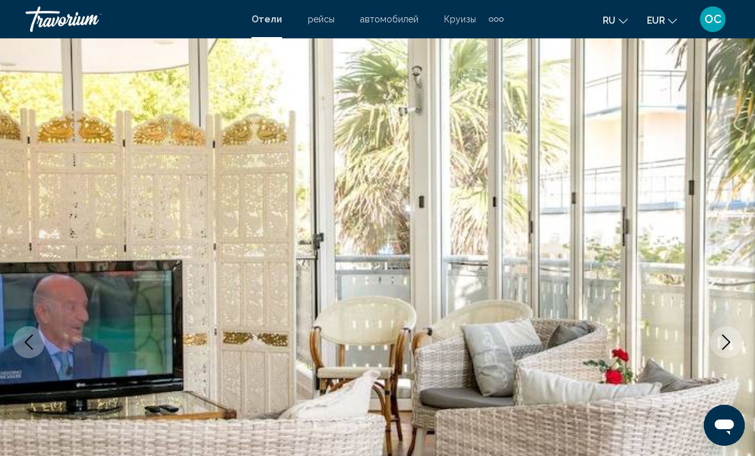
click at [729, 339] on icon "Next image" at bounding box center [726, 342] width 15 height 15
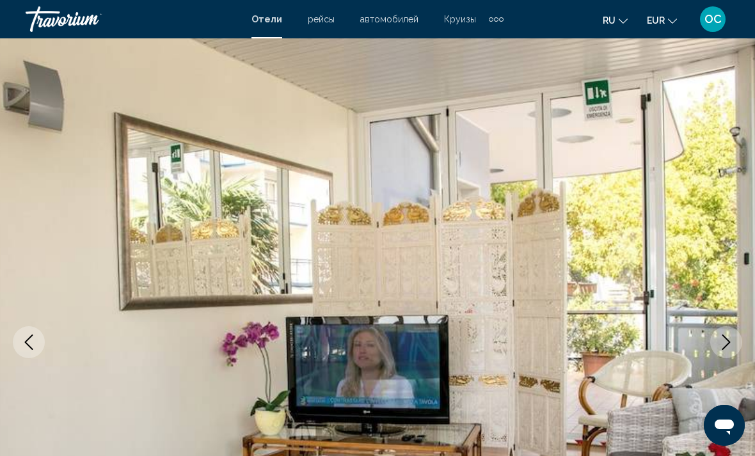
click at [727, 343] on icon "Next image" at bounding box center [726, 342] width 15 height 15
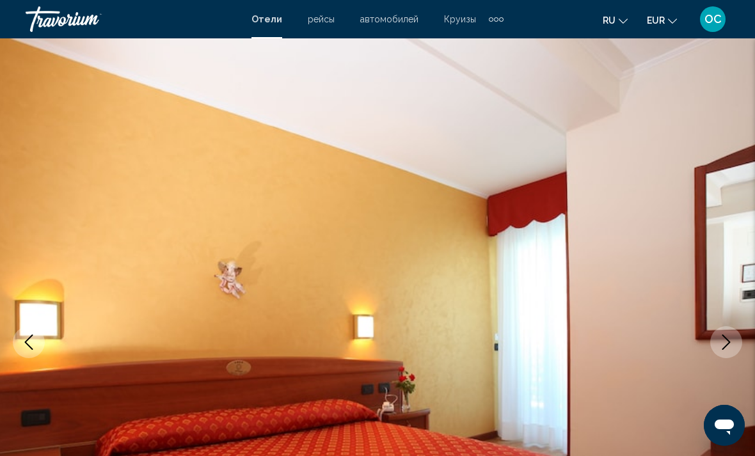
click at [727, 344] on icon "Next image" at bounding box center [726, 342] width 15 height 15
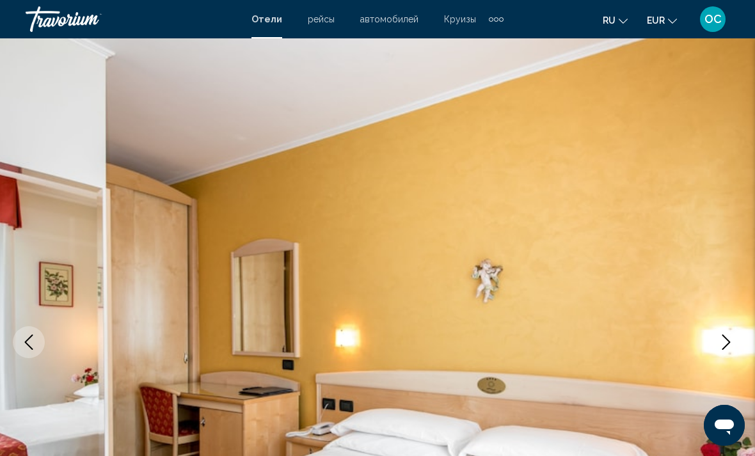
click at [725, 346] on icon "Next image" at bounding box center [726, 342] width 15 height 15
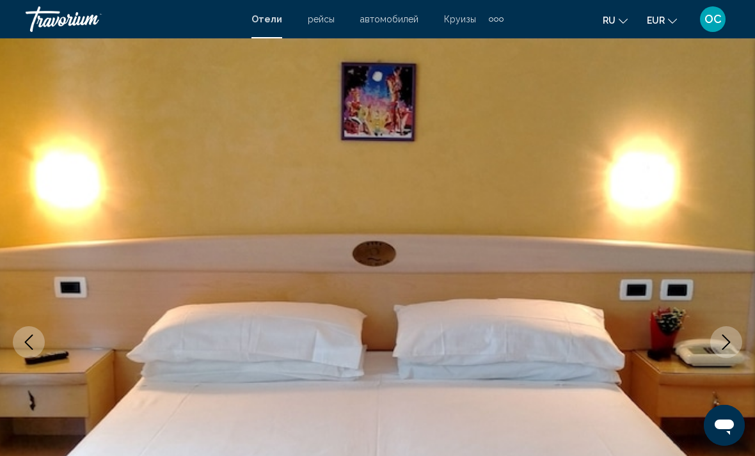
click at [723, 347] on icon "Next image" at bounding box center [726, 342] width 15 height 15
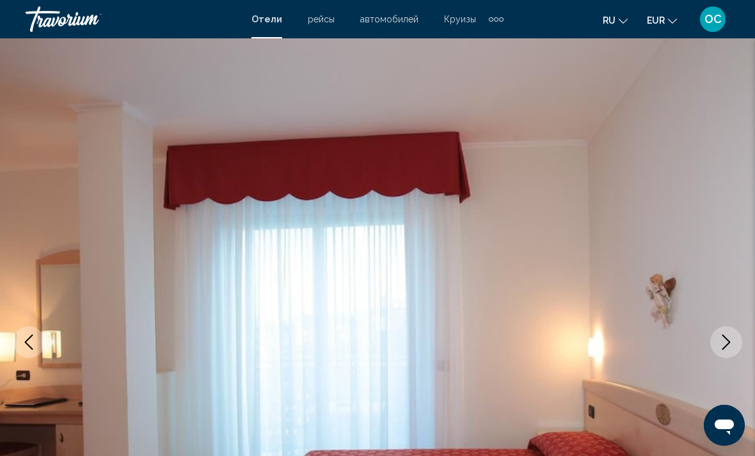
click at [727, 346] on icon "Next image" at bounding box center [726, 342] width 15 height 15
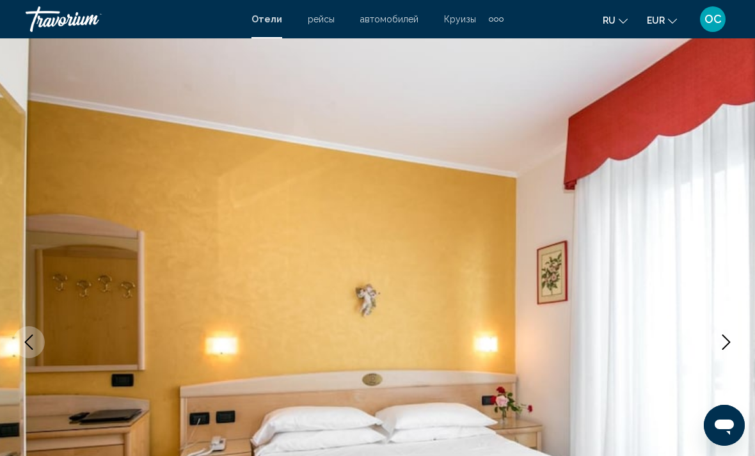
click at [727, 346] on icon "Next image" at bounding box center [727, 342] width 8 height 15
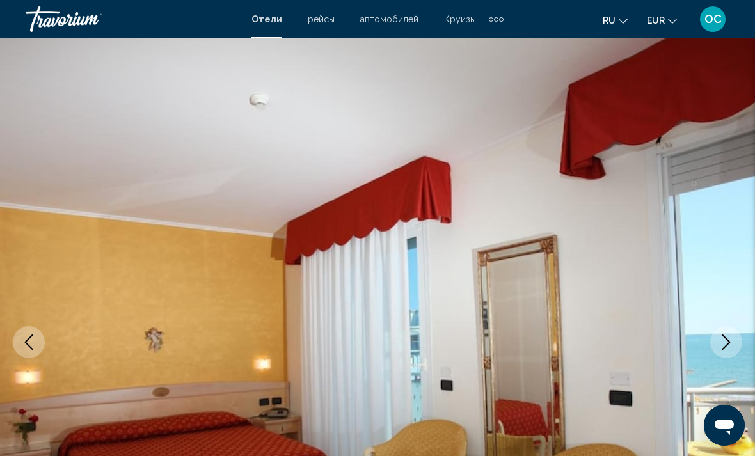
click at [723, 348] on icon "Next image" at bounding box center [726, 342] width 15 height 15
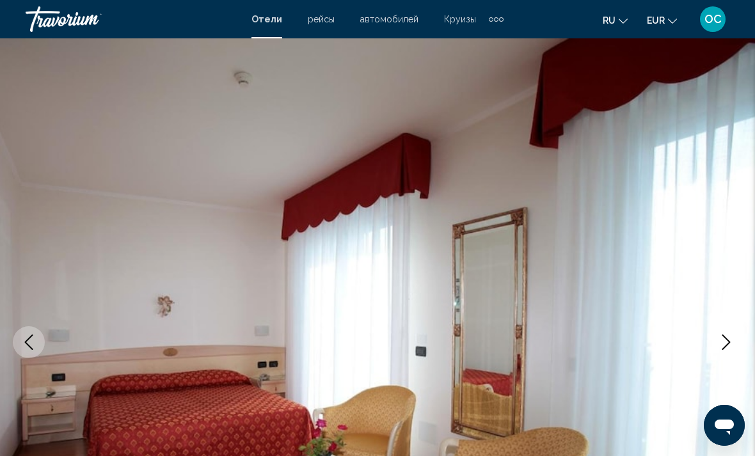
click at [723, 348] on icon "Next image" at bounding box center [726, 342] width 15 height 15
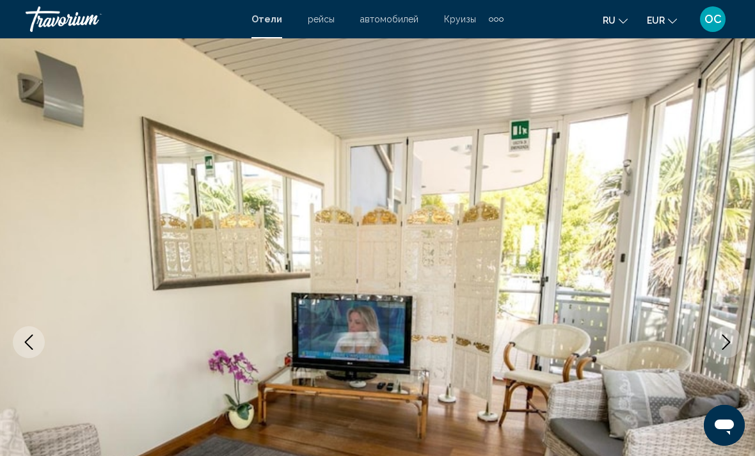
click at [723, 348] on icon "Next image" at bounding box center [726, 342] width 15 height 15
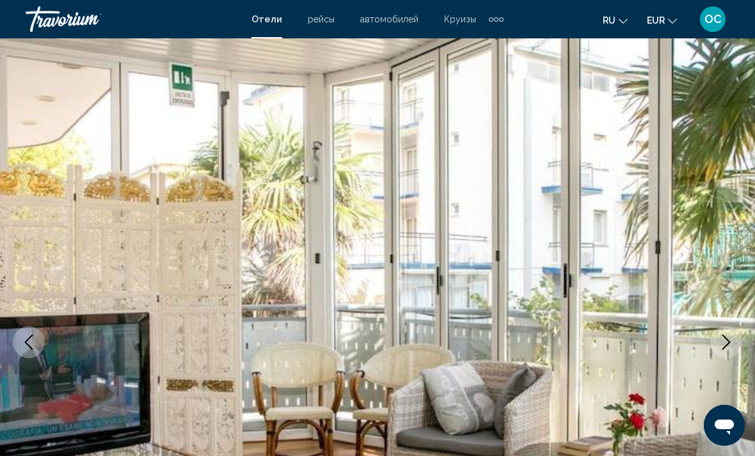
click at [723, 350] on button "Next image" at bounding box center [727, 342] width 32 height 32
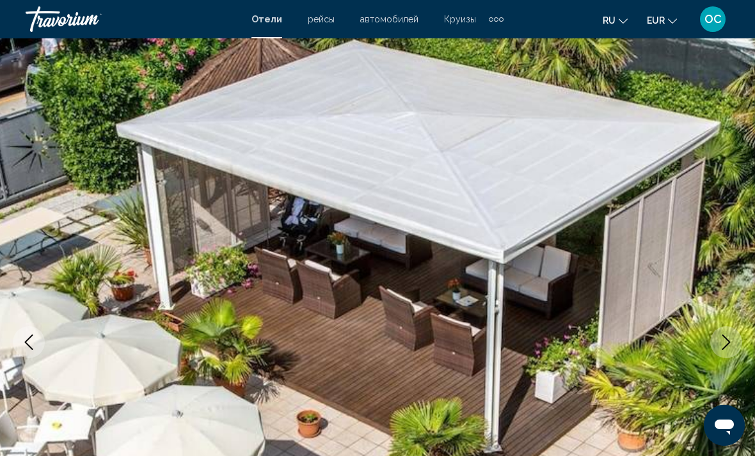
click at [730, 355] on button "Next image" at bounding box center [727, 342] width 32 height 32
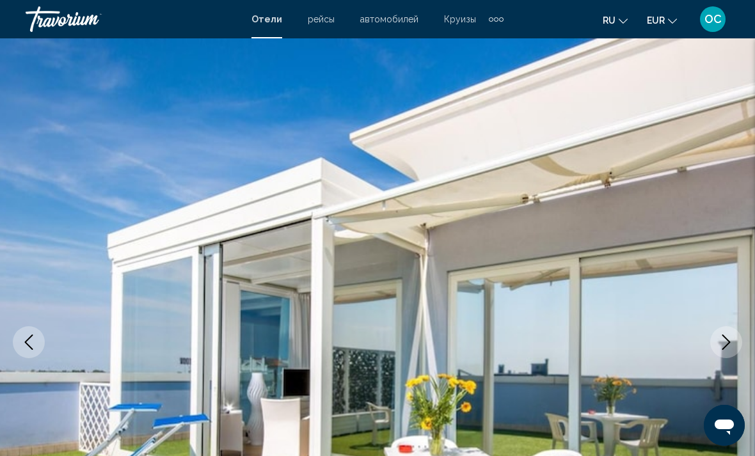
click at [725, 357] on button "Next image" at bounding box center [727, 342] width 32 height 32
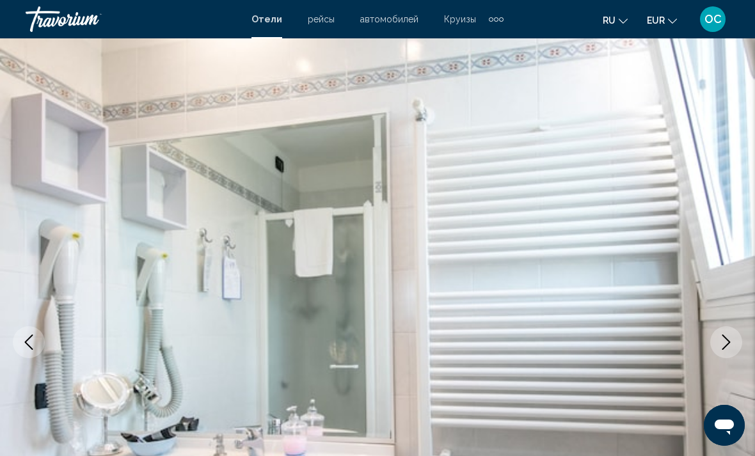
click at [724, 361] on img "Main content" at bounding box center [377, 342] width 755 height 608
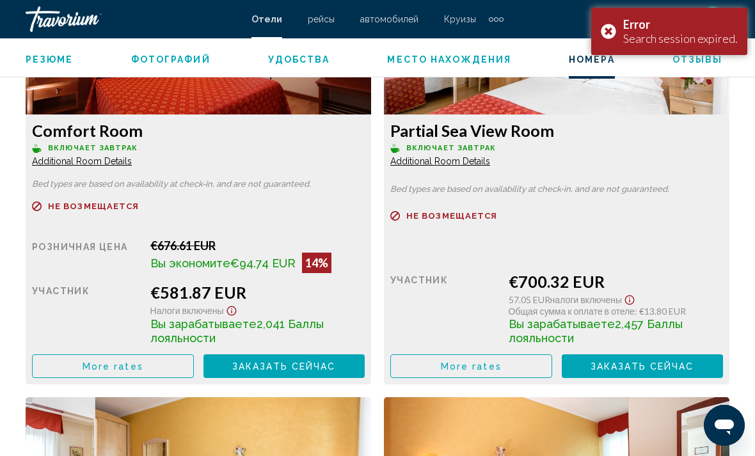
scroll to position [2087, 0]
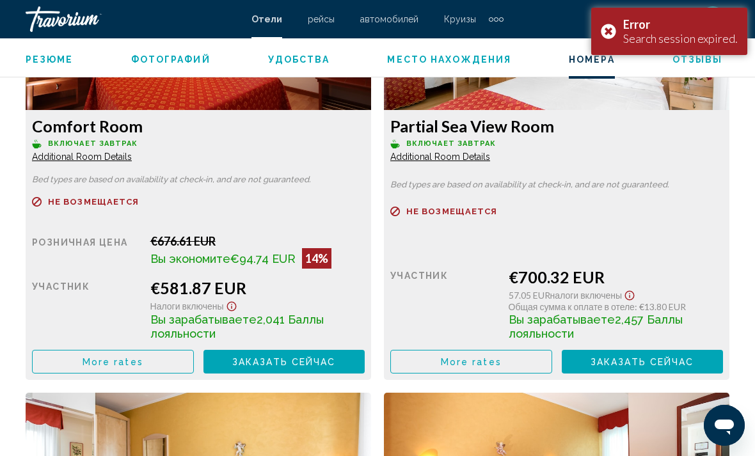
click at [172, 365] on button "More rates" at bounding box center [113, 362] width 162 height 24
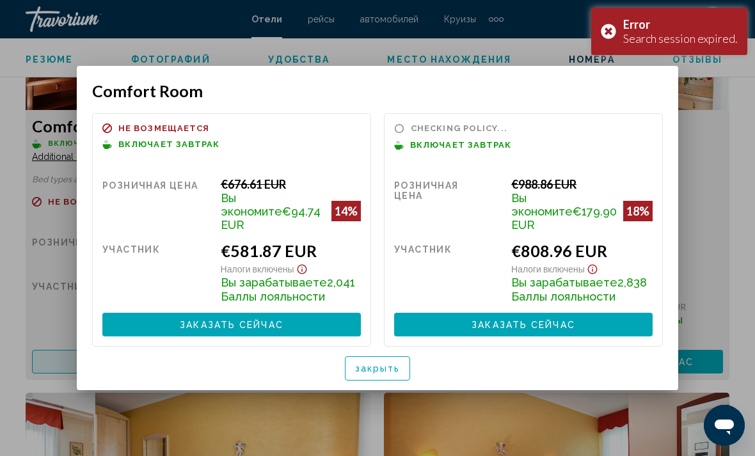
scroll to position [0, 0]
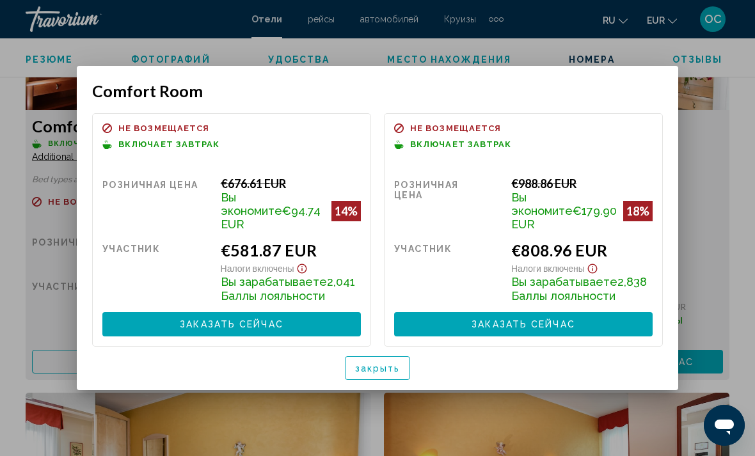
click at [719, 229] on div at bounding box center [377, 228] width 755 height 456
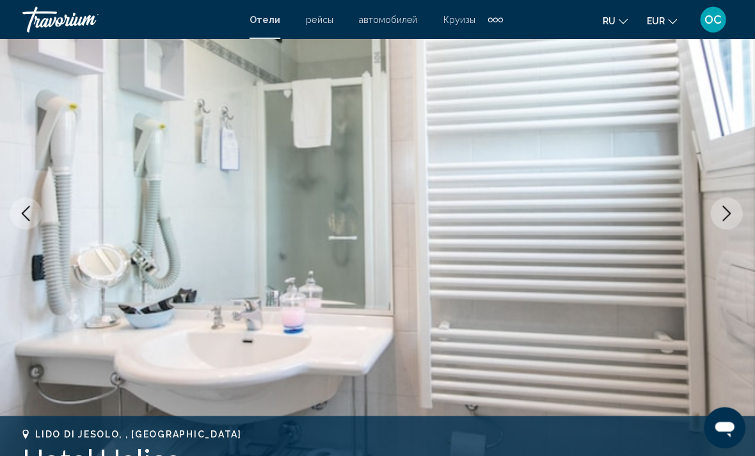
scroll to position [129, 0]
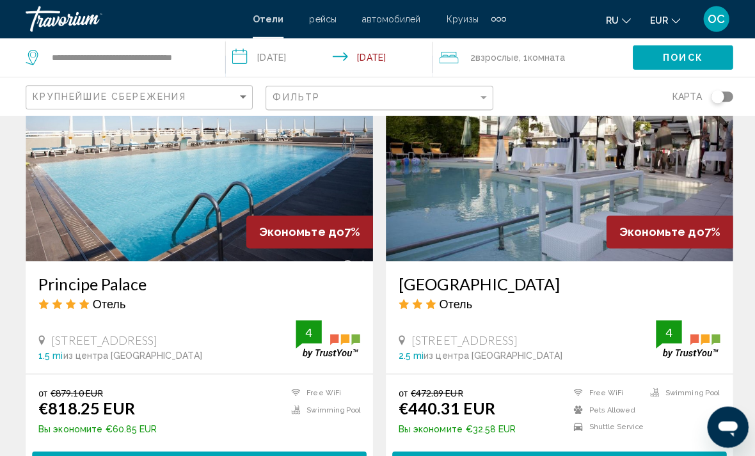
scroll to position [1934, 0]
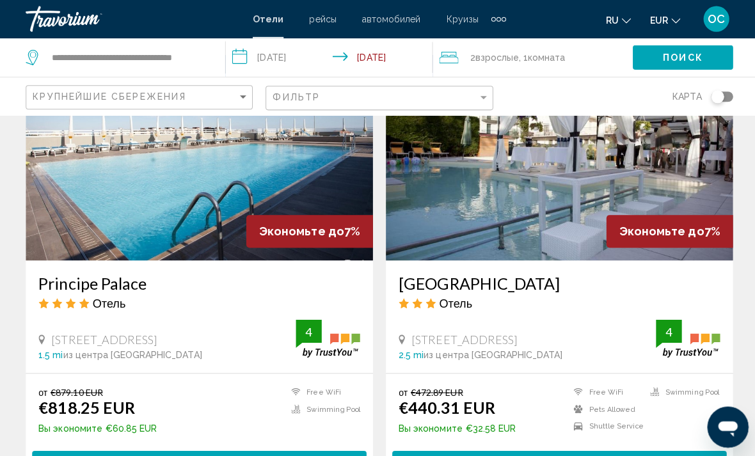
click at [693, 190] on img "Main content" at bounding box center [557, 157] width 346 height 205
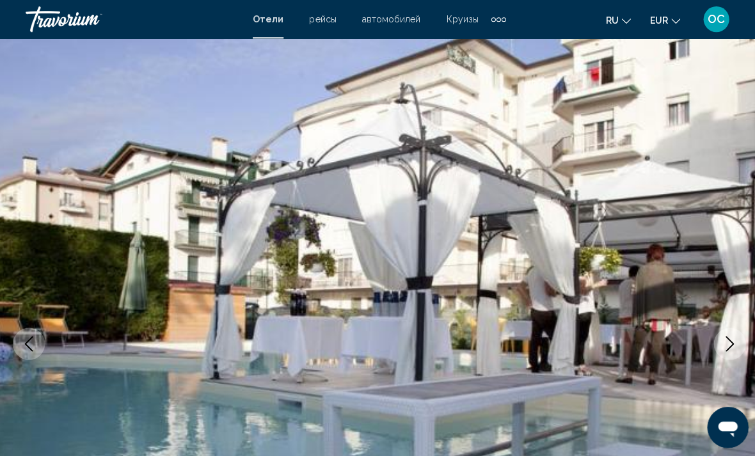
click at [722, 340] on icon "Next image" at bounding box center [726, 342] width 15 height 15
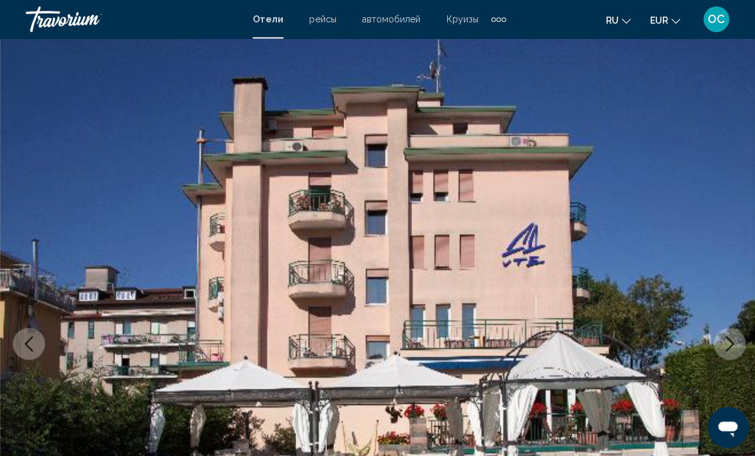
click at [736, 344] on button "Next image" at bounding box center [727, 342] width 32 height 32
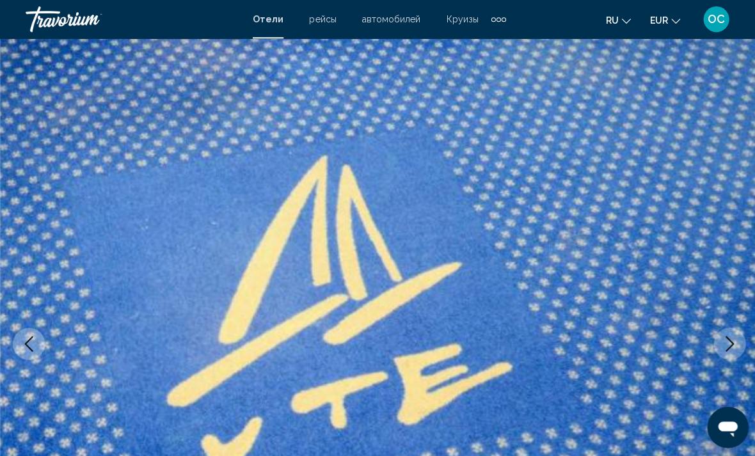
click at [723, 345] on icon "Next image" at bounding box center [726, 342] width 15 height 15
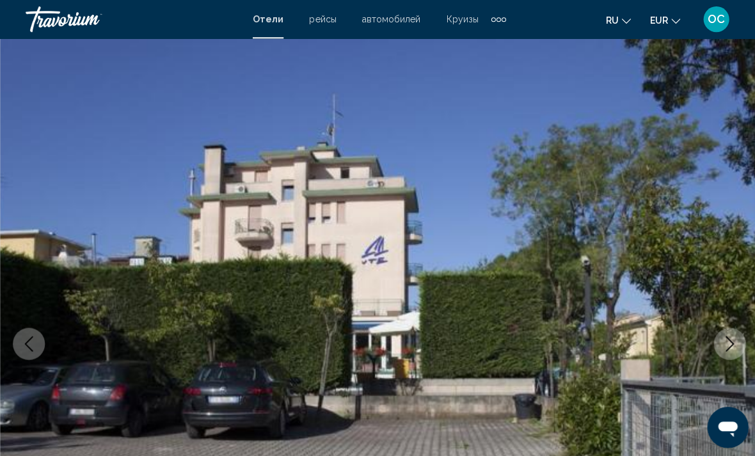
click at [727, 346] on icon "Next image" at bounding box center [727, 342] width 8 height 15
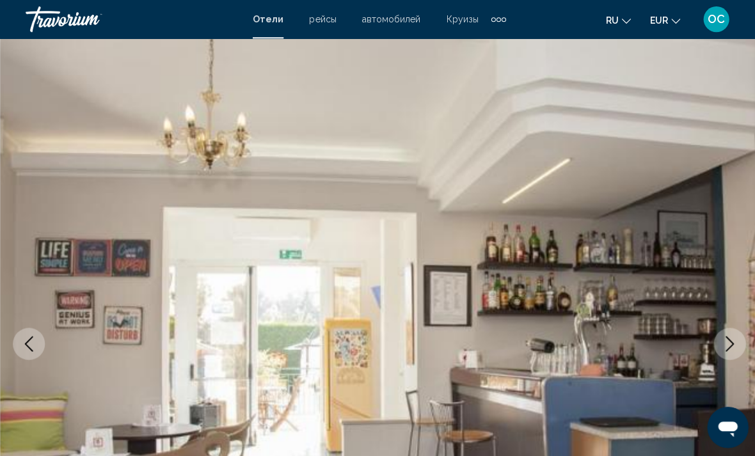
click at [725, 346] on icon "Next image" at bounding box center [726, 342] width 15 height 15
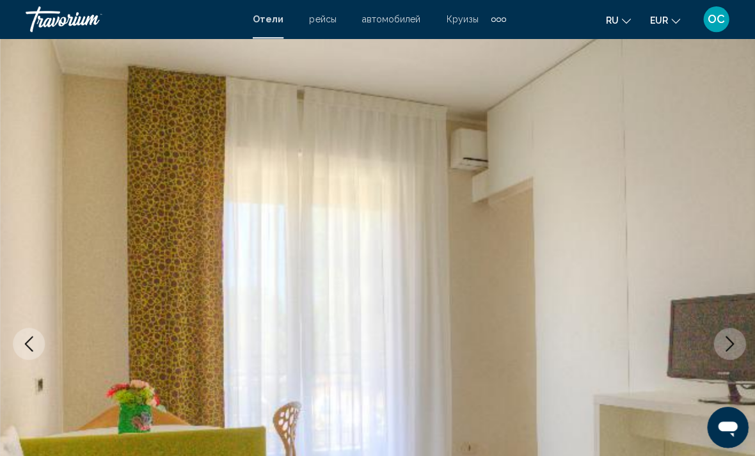
click at [727, 350] on icon "Next image" at bounding box center [726, 342] width 15 height 15
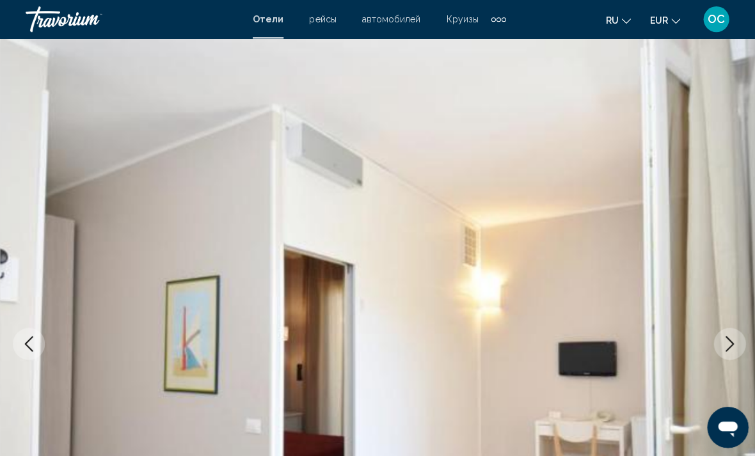
click at [729, 348] on icon "Next image" at bounding box center [726, 342] width 15 height 15
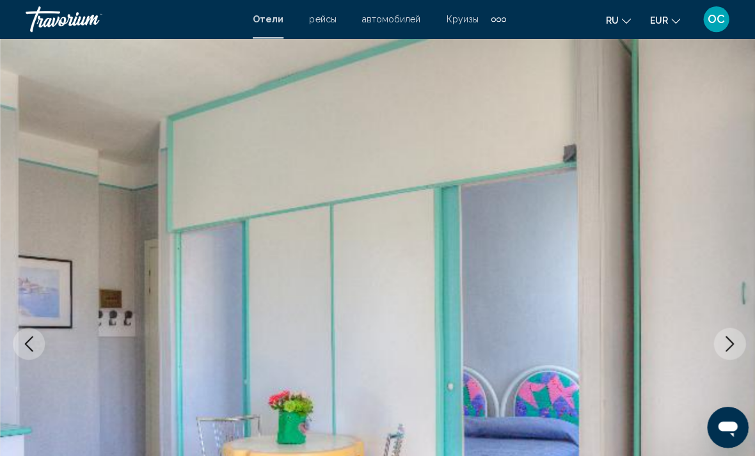
click at [730, 346] on icon "Next image" at bounding box center [726, 342] width 15 height 15
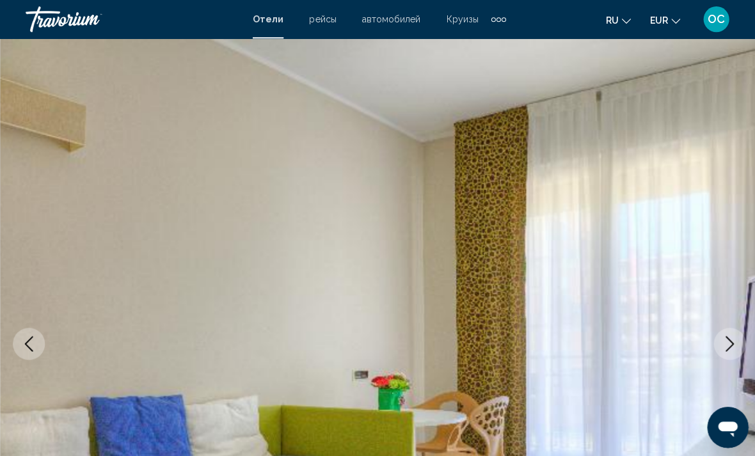
click at [730, 344] on icon "Next image" at bounding box center [726, 342] width 15 height 15
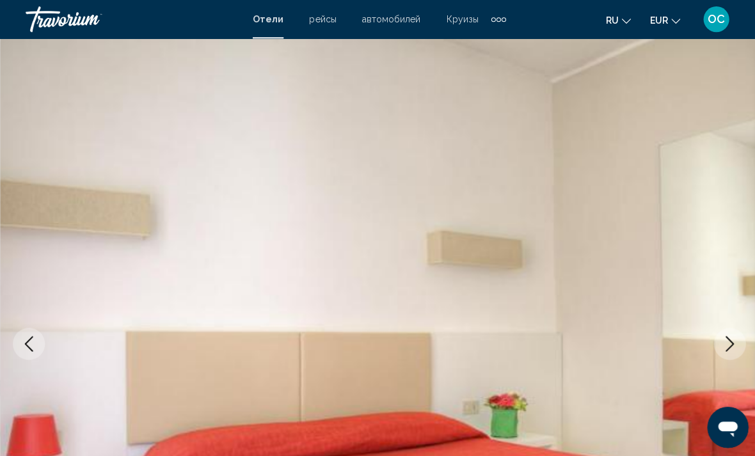
click at [731, 345] on icon "Next image" at bounding box center [726, 342] width 15 height 15
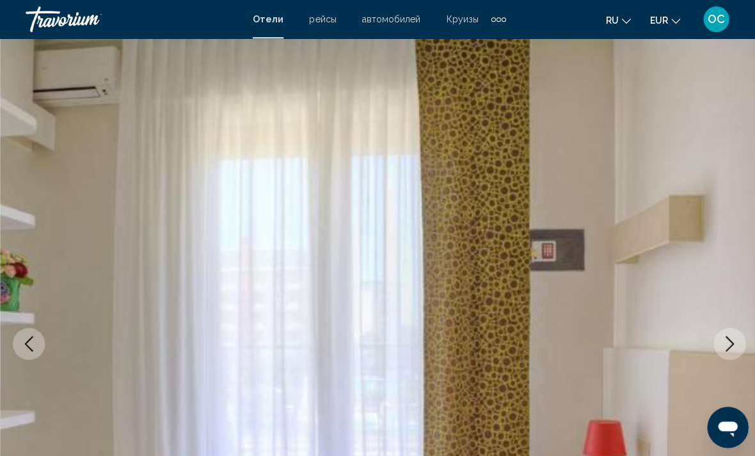
click at [730, 346] on icon "Next image" at bounding box center [726, 342] width 15 height 15
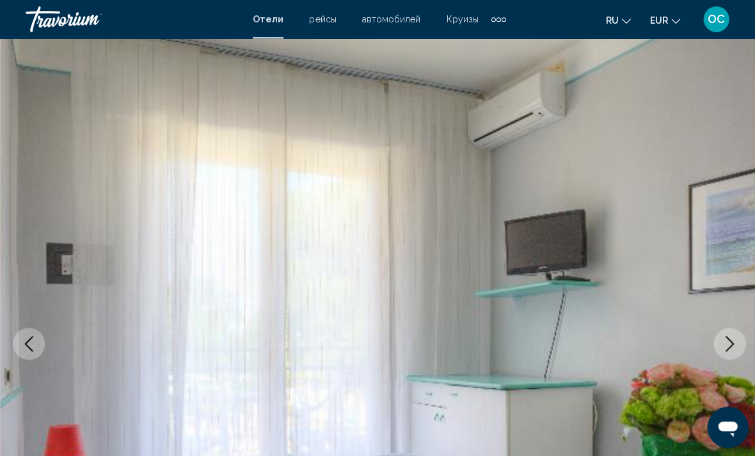
click at [729, 346] on icon "Next image" at bounding box center [726, 342] width 15 height 15
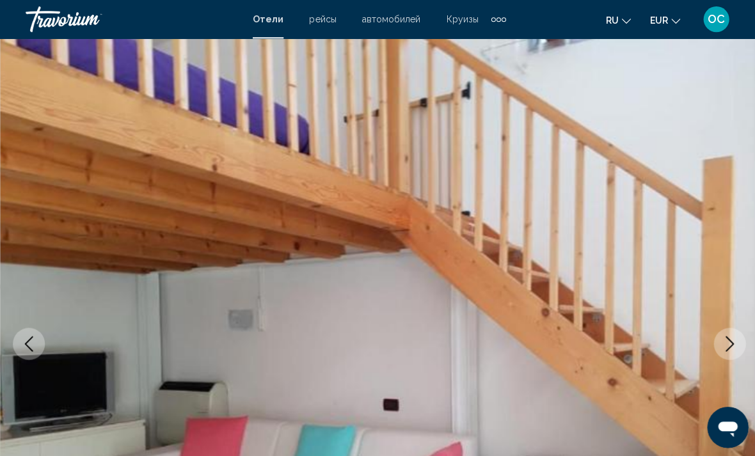
click at [730, 346] on icon "Next image" at bounding box center [726, 342] width 15 height 15
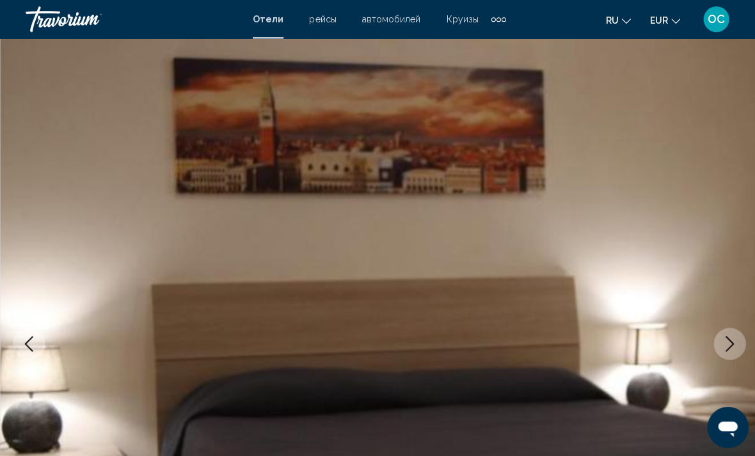
click at [729, 348] on icon "Next image" at bounding box center [726, 342] width 15 height 15
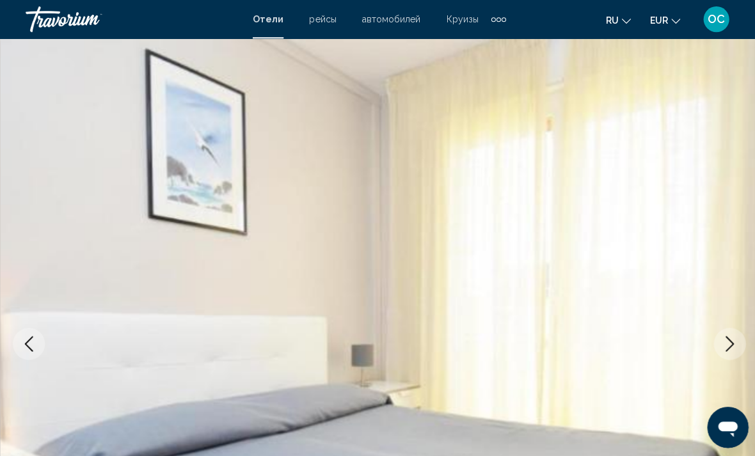
click at [729, 348] on icon "Next image" at bounding box center [726, 342] width 15 height 15
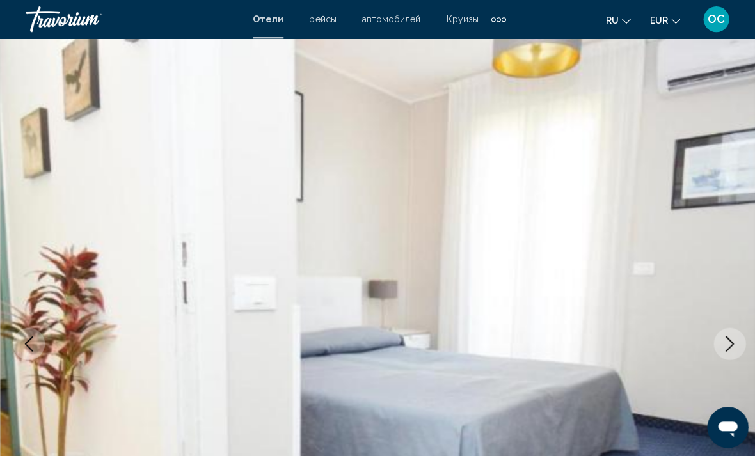
click at [727, 348] on icon "Next image" at bounding box center [726, 342] width 15 height 15
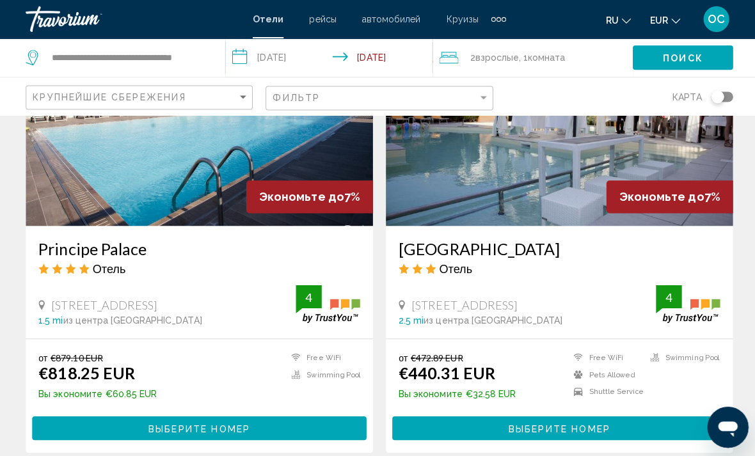
scroll to position [1954, 0]
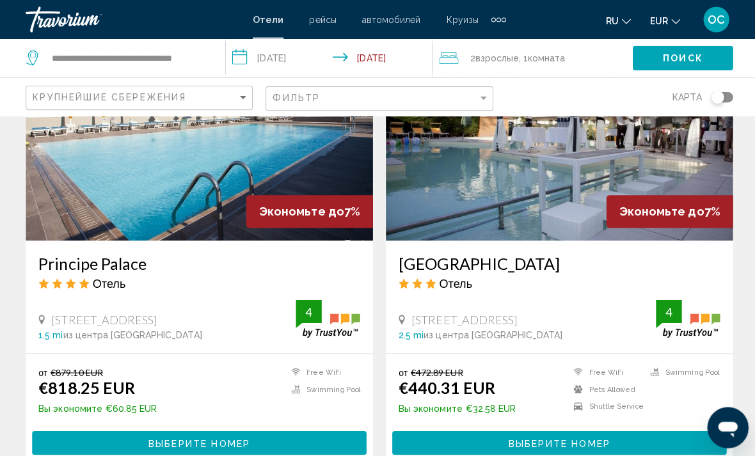
click at [574, 221] on img "Main content" at bounding box center [557, 137] width 346 height 205
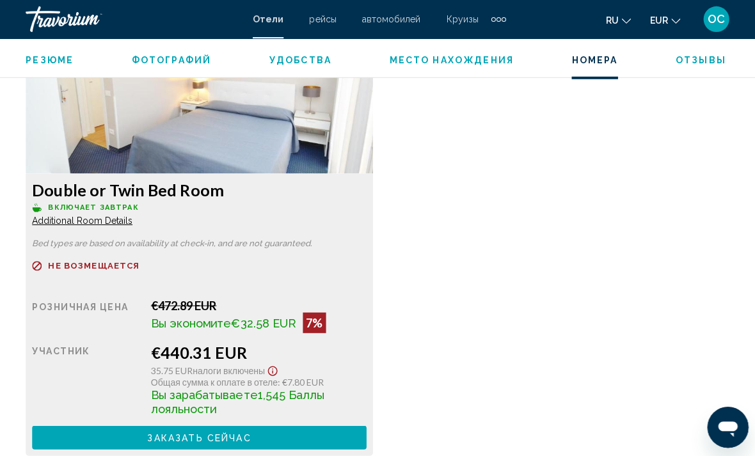
scroll to position [2027, 0]
